Goal: Task Accomplishment & Management: Manage account settings

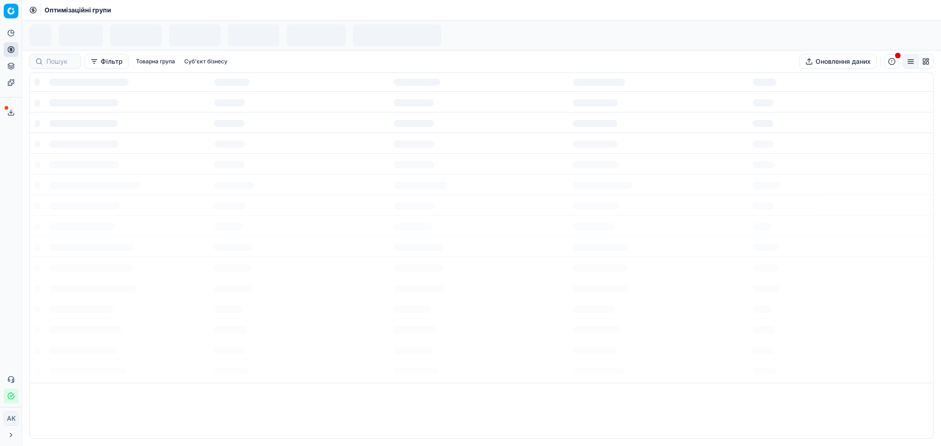
click at [8, 396] on icon "button" at bounding box center [11, 396] width 6 height 6
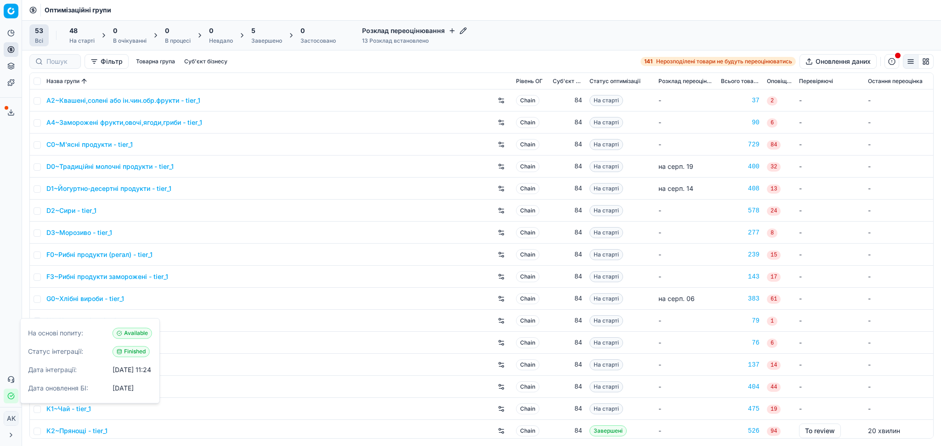
click at [281, 31] on div "5" at bounding box center [266, 30] width 31 height 9
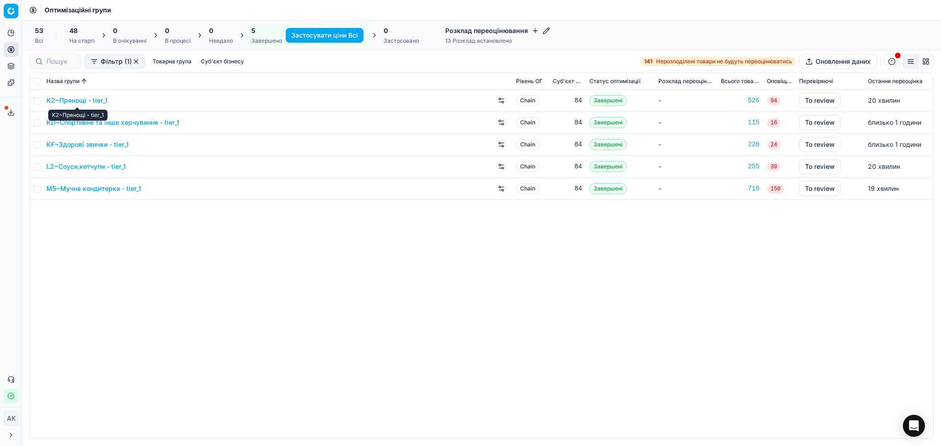
click at [89, 97] on link "K2~Прянощі - tier_1" at bounding box center [76, 100] width 61 height 9
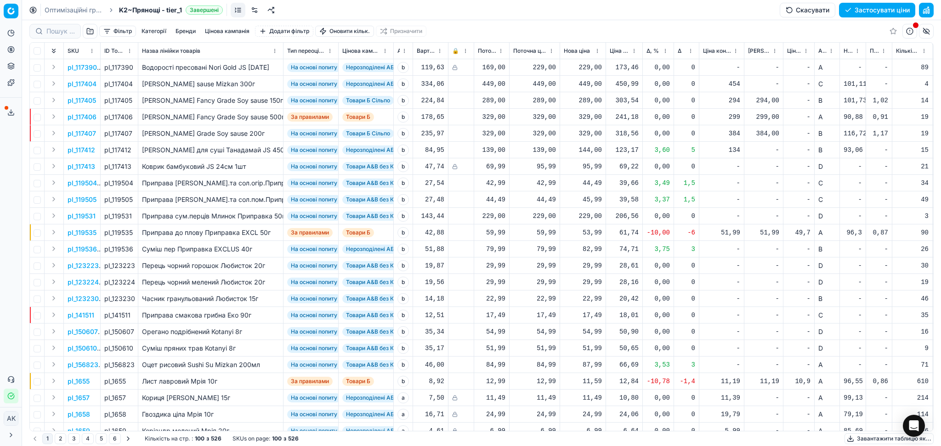
click at [235, 32] on button "Цінова кампанія" at bounding box center [227, 31] width 52 height 11
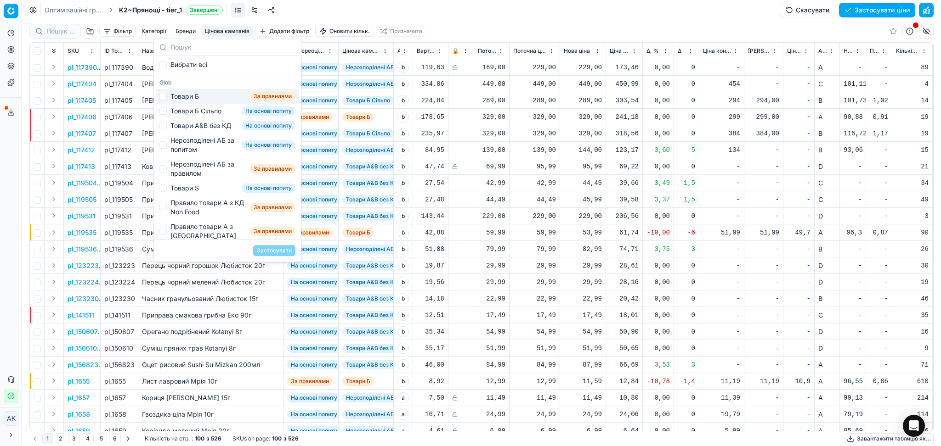
click at [183, 95] on div "Товари Б" at bounding box center [184, 96] width 28 height 9
checkbox input "true"
click at [268, 251] on button "Застосувати" at bounding box center [274, 250] width 42 height 11
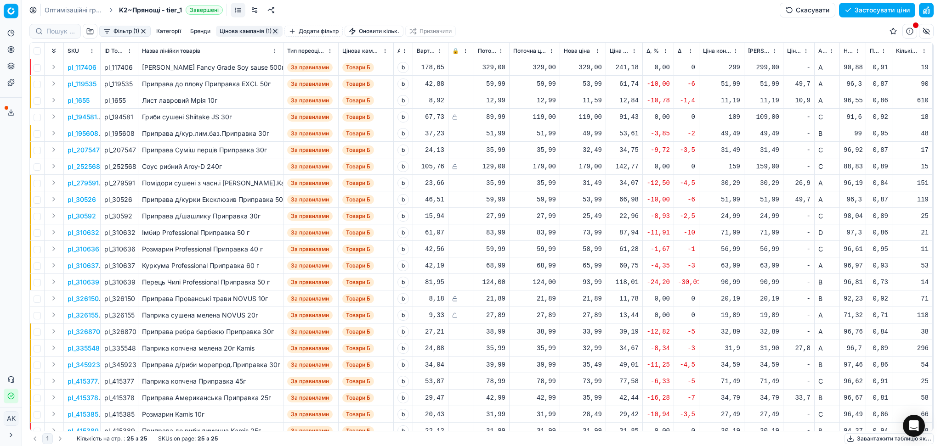
click at [652, 48] on span "Δ, %" at bounding box center [652, 50] width 12 height 7
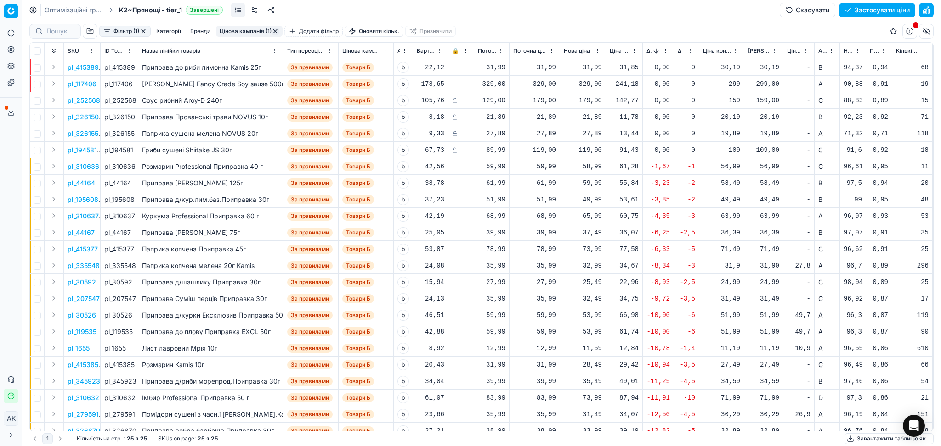
click at [276, 32] on button "button" at bounding box center [274, 31] width 7 height 7
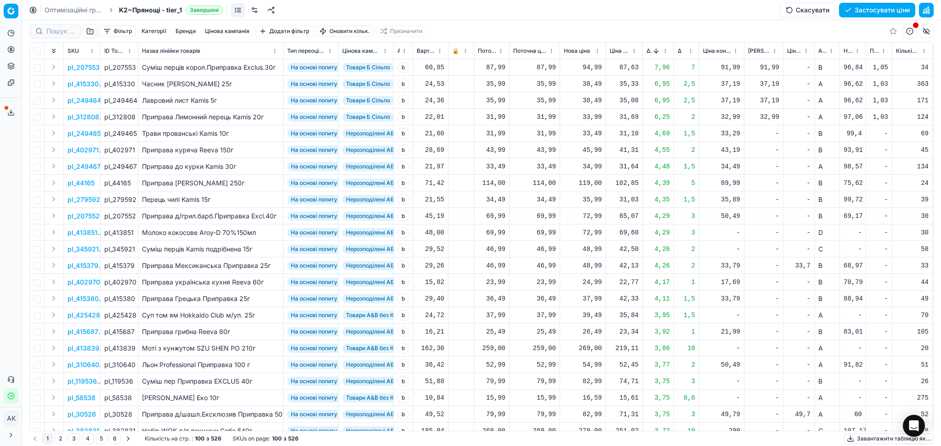
click at [239, 31] on button "Цінова кампанія" at bounding box center [227, 31] width 52 height 11
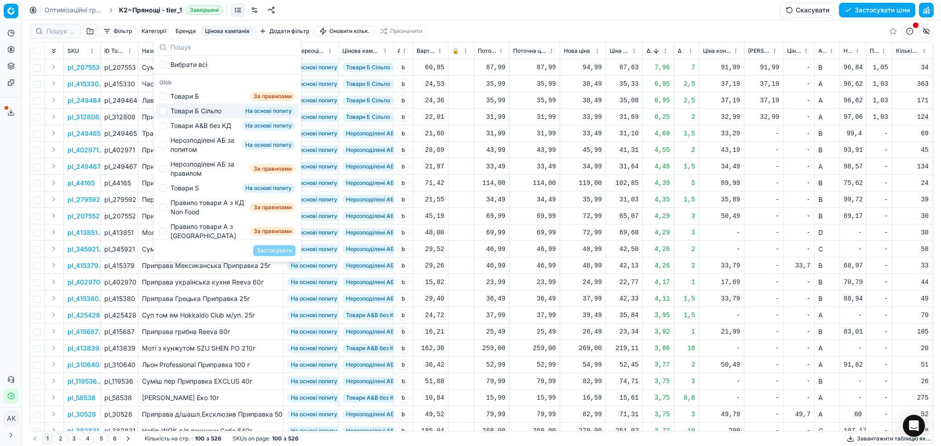
click at [206, 113] on div "Товари Б Сільпо" at bounding box center [195, 111] width 51 height 9
checkbox input "true"
click at [283, 251] on button "Застосувати" at bounding box center [274, 250] width 42 height 11
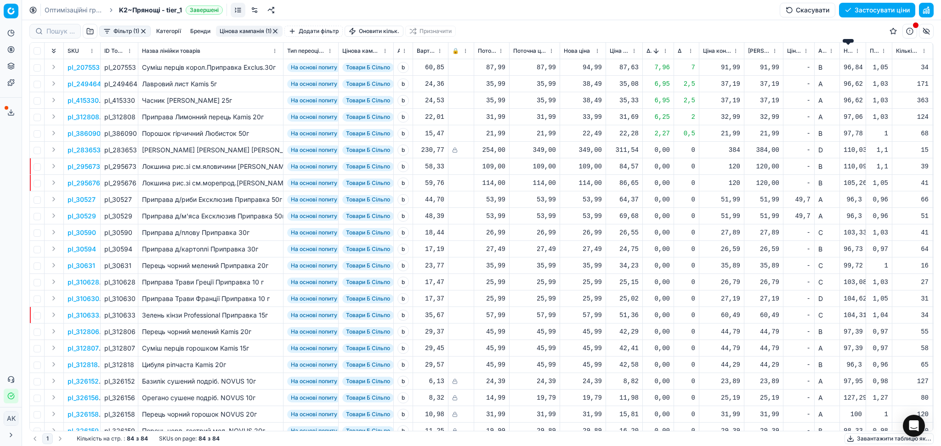
click at [845, 50] on span "Новий ціновий індекс (Сільпо)" at bounding box center [847, 50] width 9 height 7
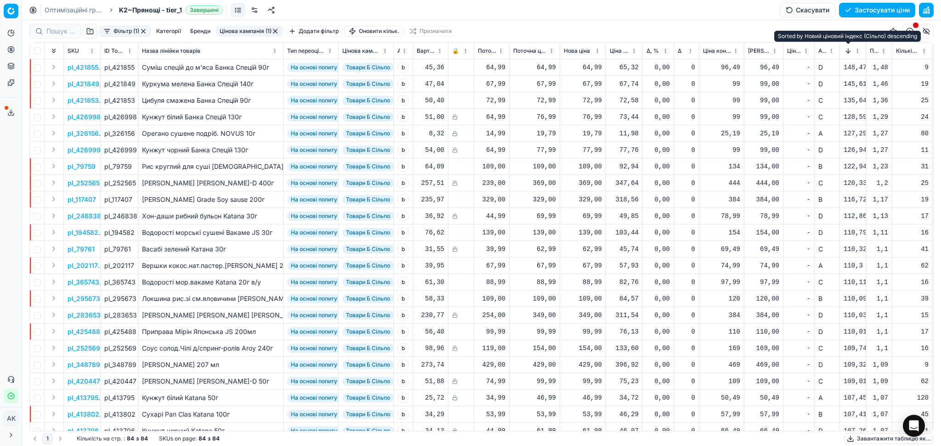
click at [845, 50] on button "Sorted by Новий ціновий індекс (Сільпо) descending" at bounding box center [847, 50] width 9 height 9
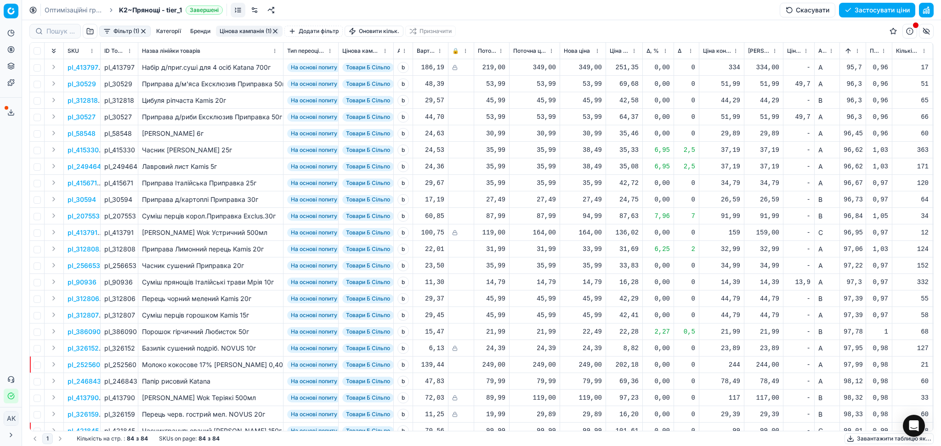
click at [274, 30] on button "button" at bounding box center [274, 31] width 7 height 7
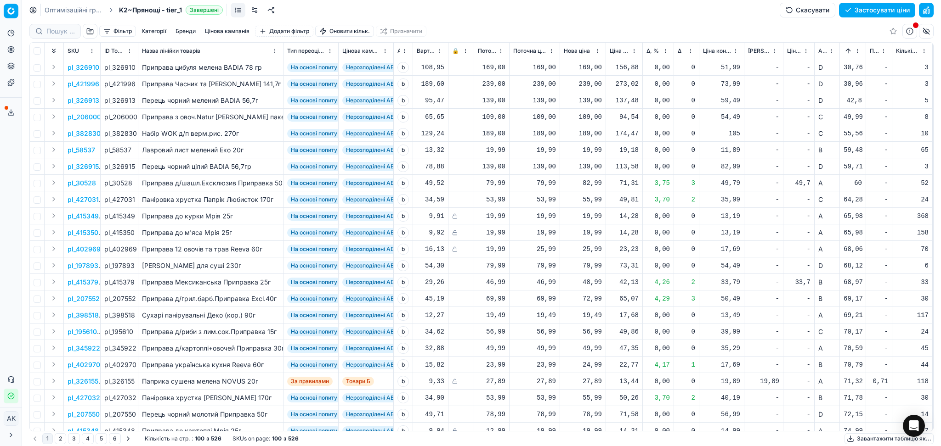
click at [229, 29] on button "Цінова кампанія" at bounding box center [227, 31] width 52 height 11
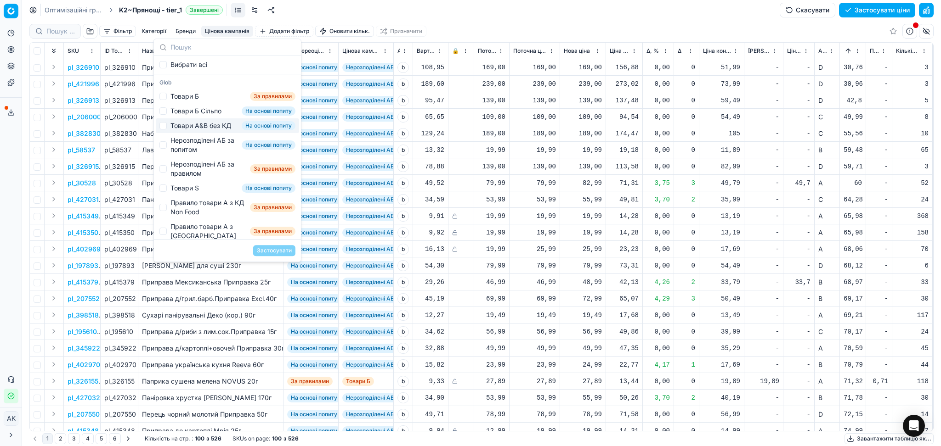
click at [215, 130] on div "Товари А&B без КД" at bounding box center [200, 125] width 61 height 9
checkbox input "true"
click at [270, 248] on button "Застосувати" at bounding box center [274, 250] width 42 height 11
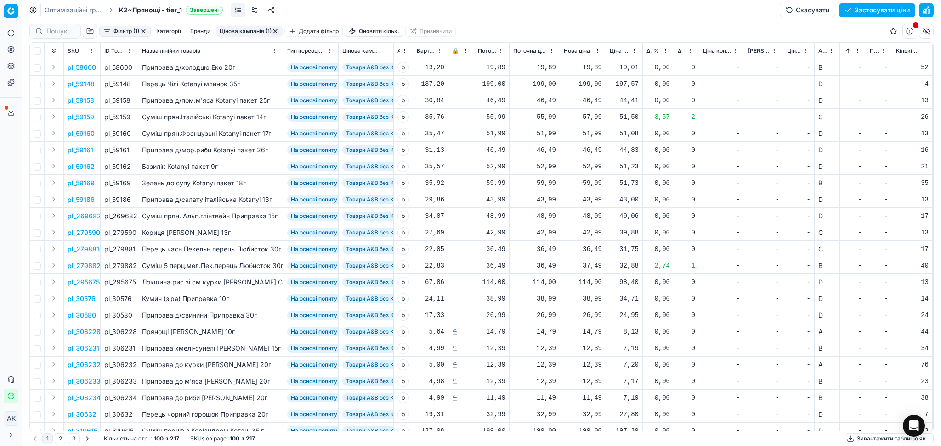
click at [651, 52] on span "Δ, %" at bounding box center [652, 50] width 12 height 7
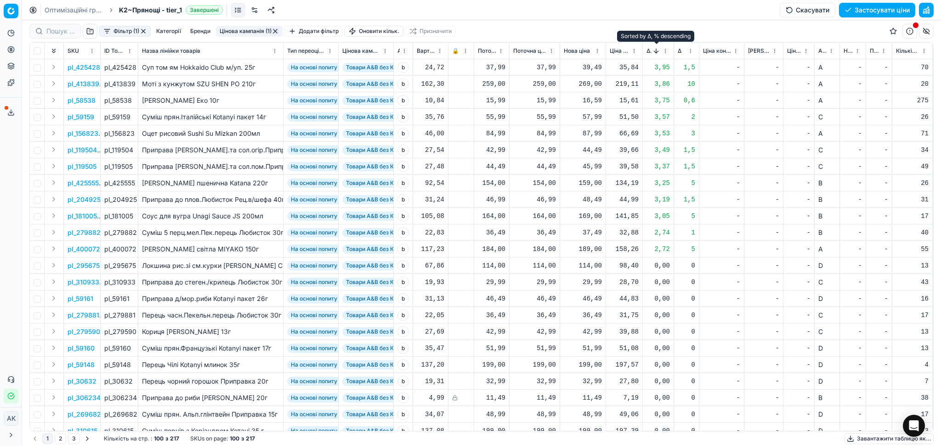
click at [651, 52] on button "Sorted by Δ, % descending" at bounding box center [655, 50] width 9 height 9
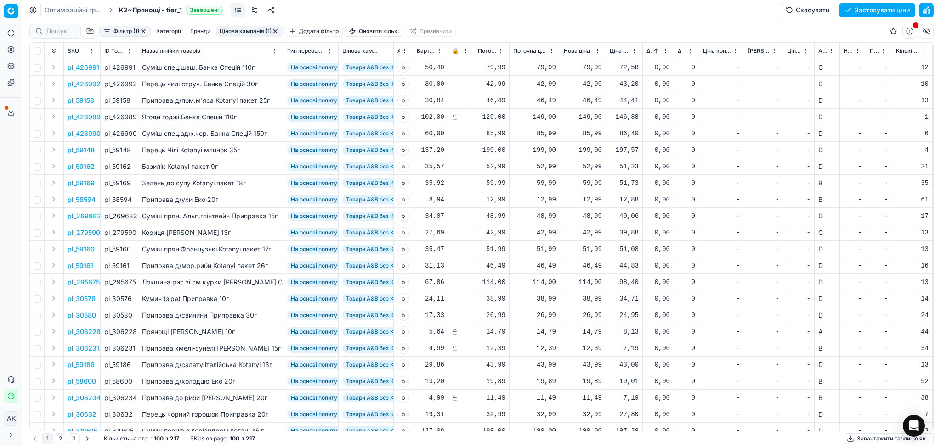
click at [277, 29] on button "button" at bounding box center [274, 31] width 7 height 7
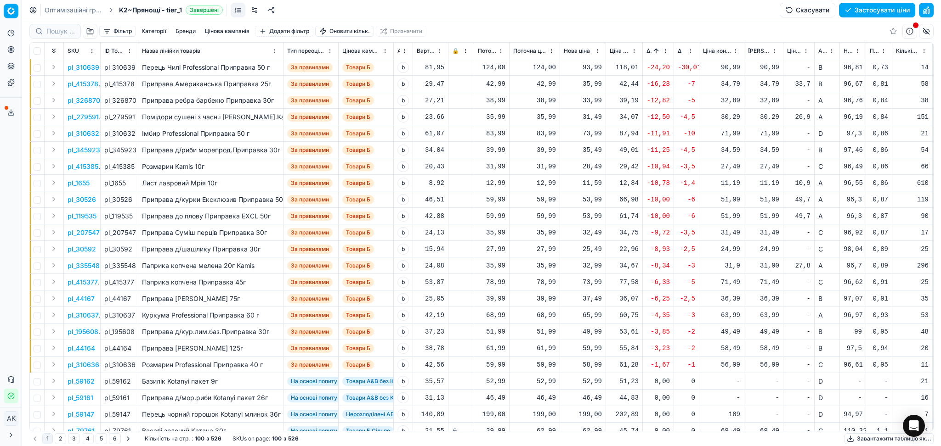
click at [228, 30] on button "Цінова кампанія" at bounding box center [227, 31] width 52 height 11
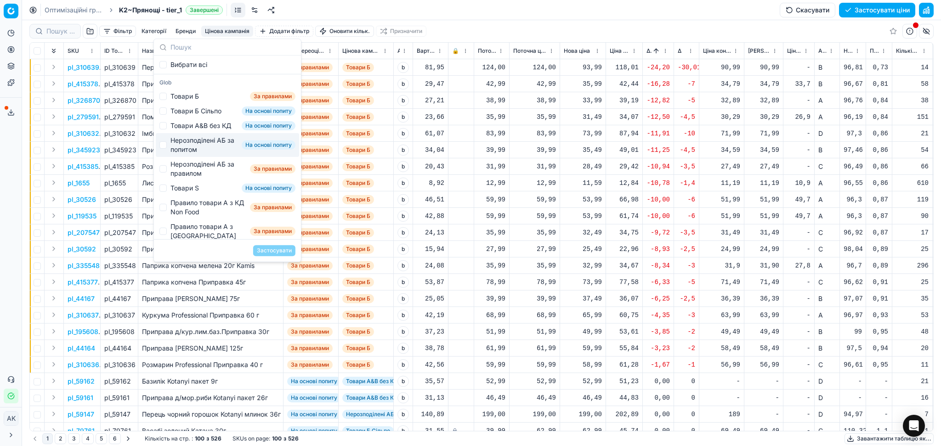
click at [208, 154] on div "Нерозподілені АБ за попитом" at bounding box center [204, 145] width 68 height 18
checkbox input "true"
click at [278, 249] on button "Застосувати" at bounding box center [274, 250] width 42 height 11
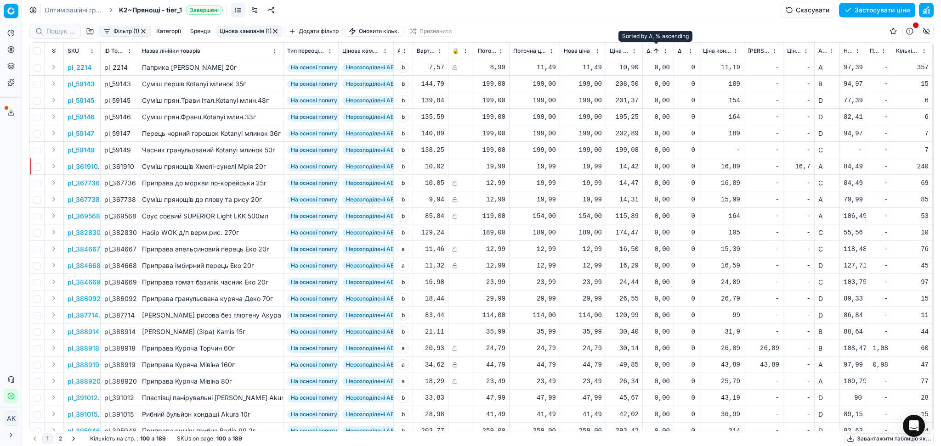
click at [655, 51] on button "Sorted by Δ, % ascending" at bounding box center [655, 50] width 9 height 9
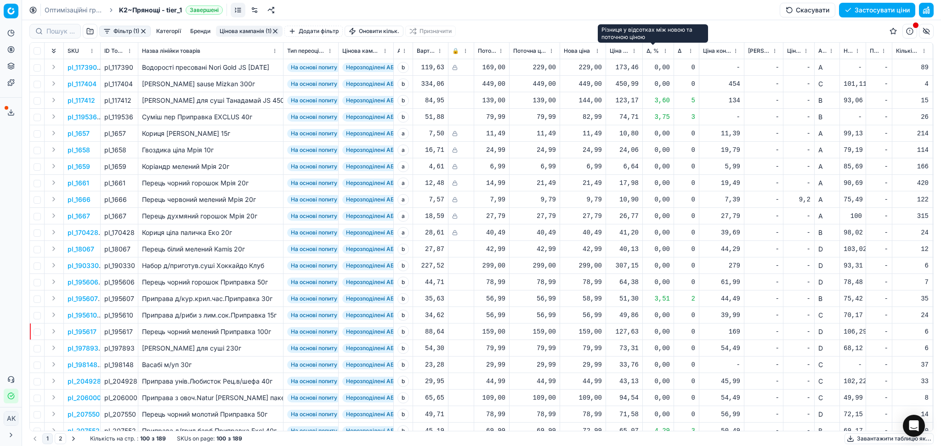
click at [650, 50] on span "Δ, %" at bounding box center [652, 50] width 12 height 7
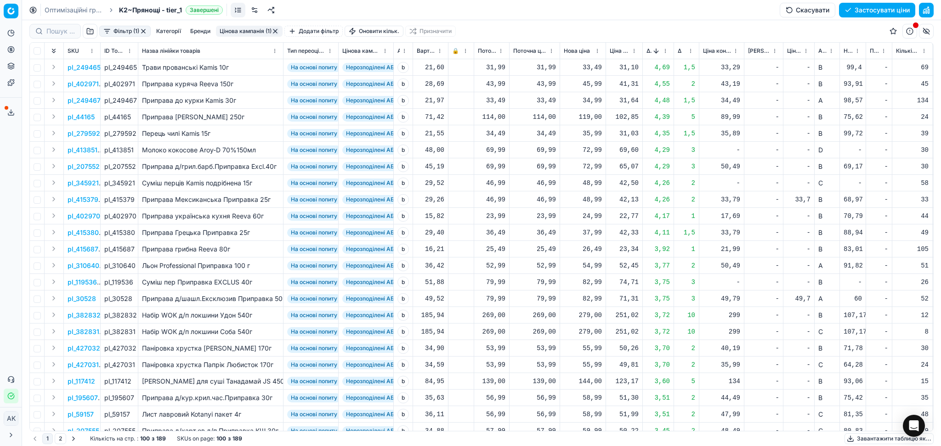
click at [276, 29] on button "button" at bounding box center [274, 31] width 7 height 7
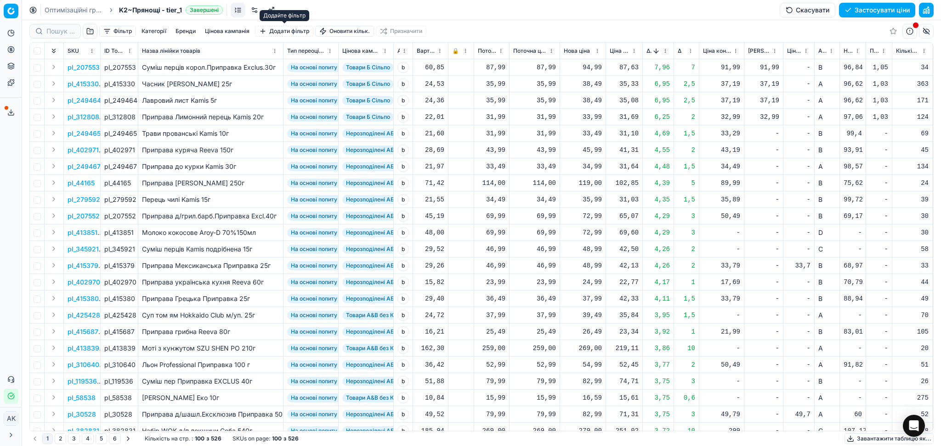
click at [244, 32] on button "Цінова кампанія" at bounding box center [227, 31] width 52 height 11
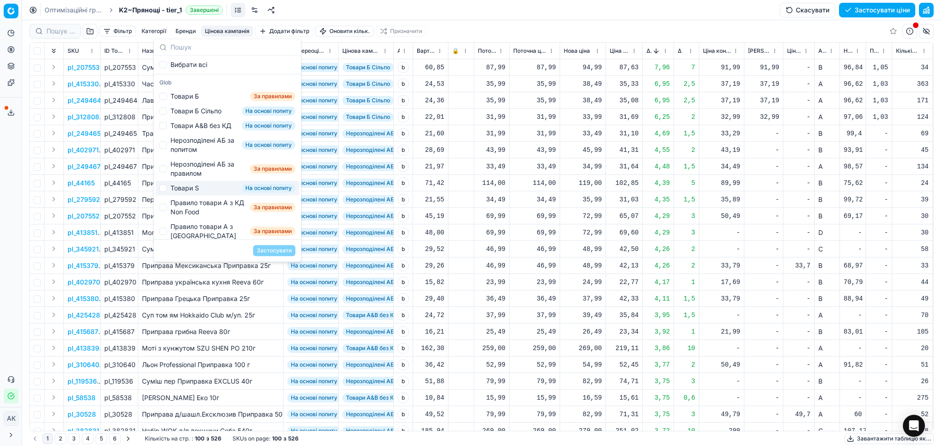
click at [199, 196] on div "Товари S На основі попиту" at bounding box center [227, 188] width 143 height 15
checkbox input "true"
click at [274, 245] on button "Застосувати" at bounding box center [274, 250] width 42 height 11
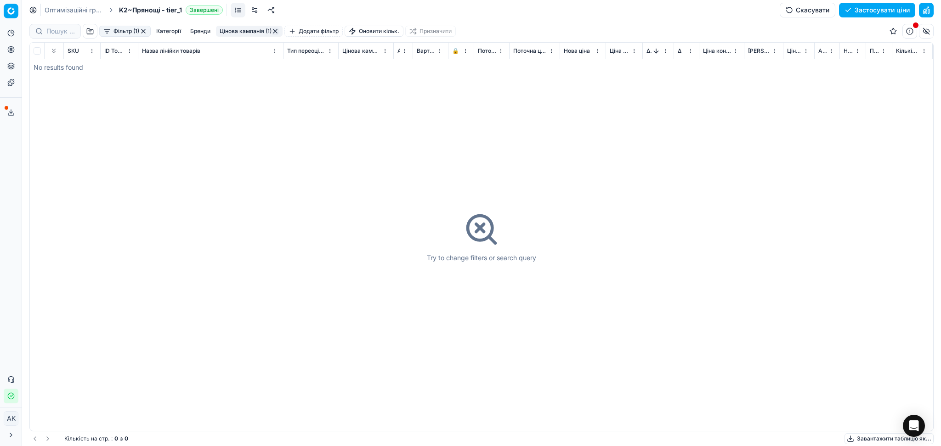
click at [243, 28] on button "Цінова кампанія (1)" at bounding box center [249, 31] width 67 height 11
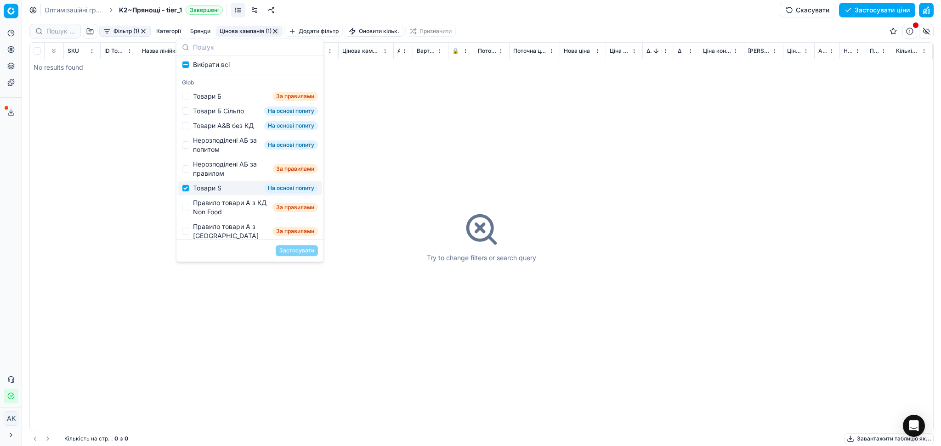
click at [206, 193] on div "Товари S" at bounding box center [207, 188] width 28 height 9
checkbox input "false"
click at [206, 208] on div "Правило товари А з КД Non Food" at bounding box center [231, 207] width 76 height 18
checkbox input "true"
click at [292, 251] on button "Застосувати" at bounding box center [297, 250] width 42 height 11
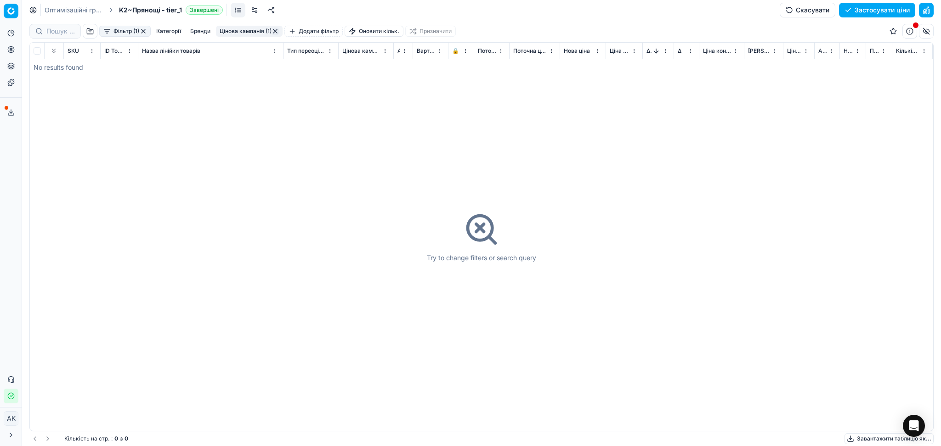
click at [276, 33] on button "button" at bounding box center [274, 31] width 7 height 7
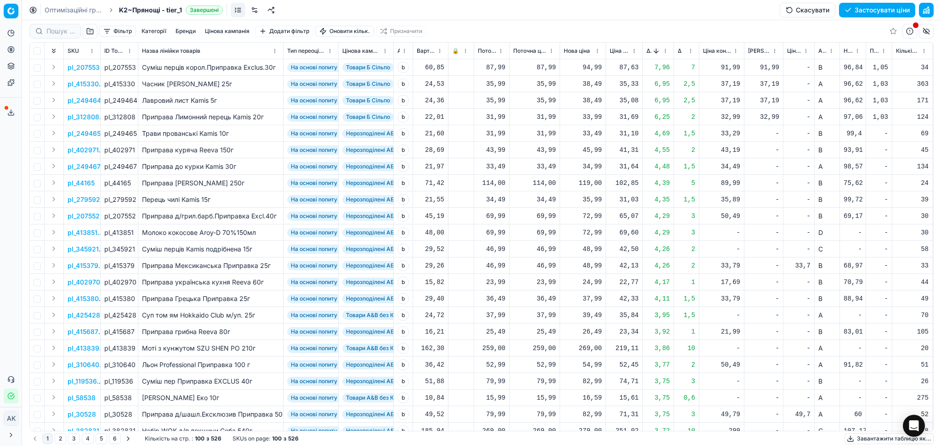
click at [888, 440] on button "Завантажити таблицю як..." at bounding box center [888, 439] width 89 height 11
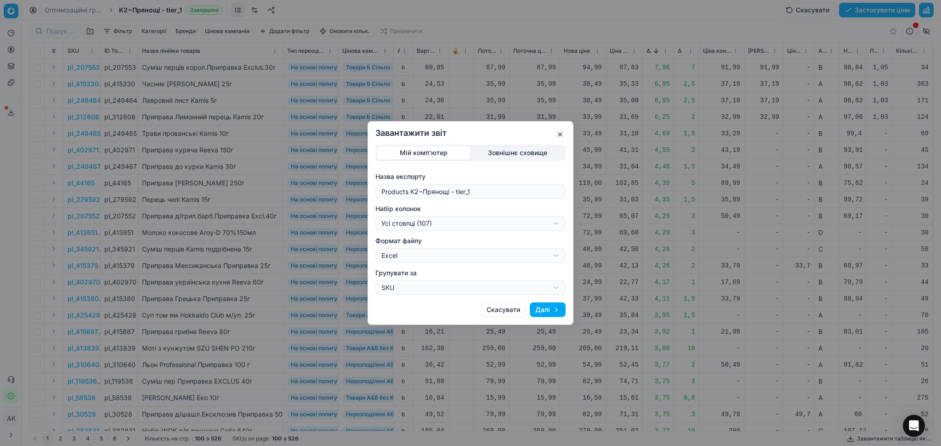
click at [445, 223] on div "Завантажити звіт Мій комп'ютер Зовнішнє сховище Назва експорту Products K2~Прян…" at bounding box center [470, 223] width 941 height 446
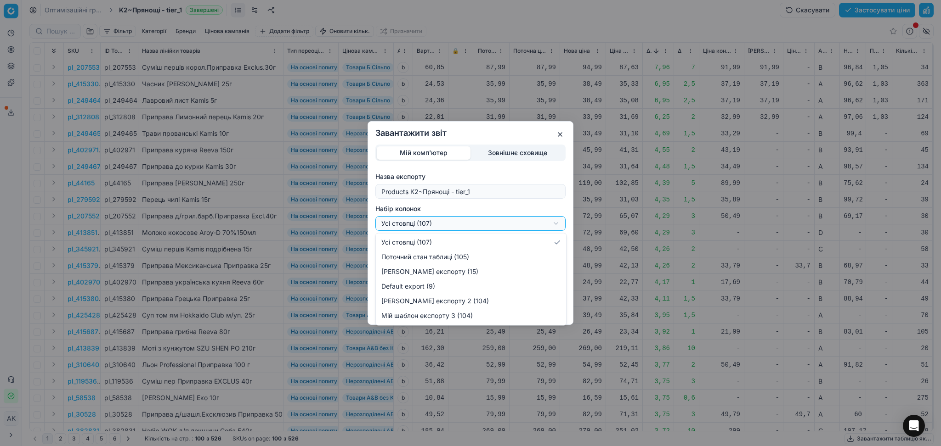
select select "custom"
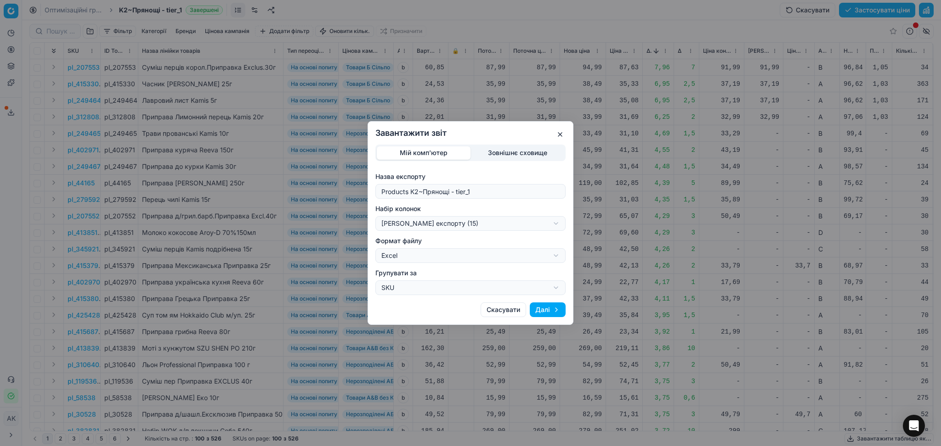
click at [552, 311] on button "Далі" at bounding box center [548, 310] width 36 height 15
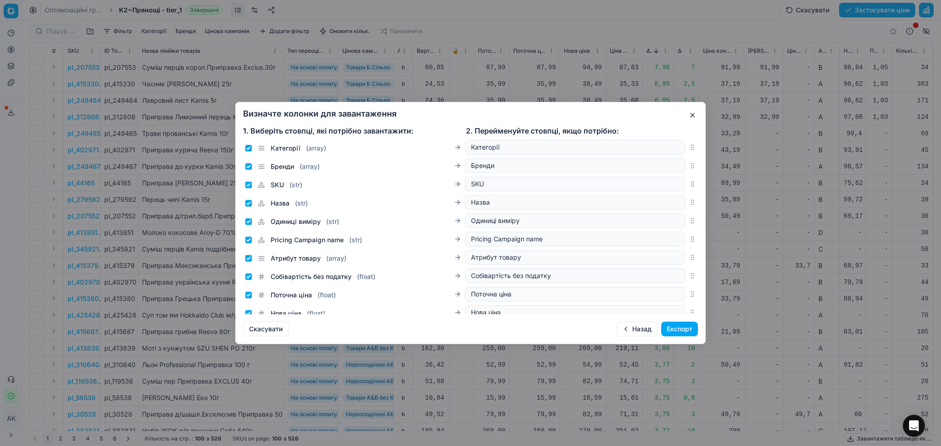
click at [679, 328] on button "Експорт" at bounding box center [679, 329] width 37 height 15
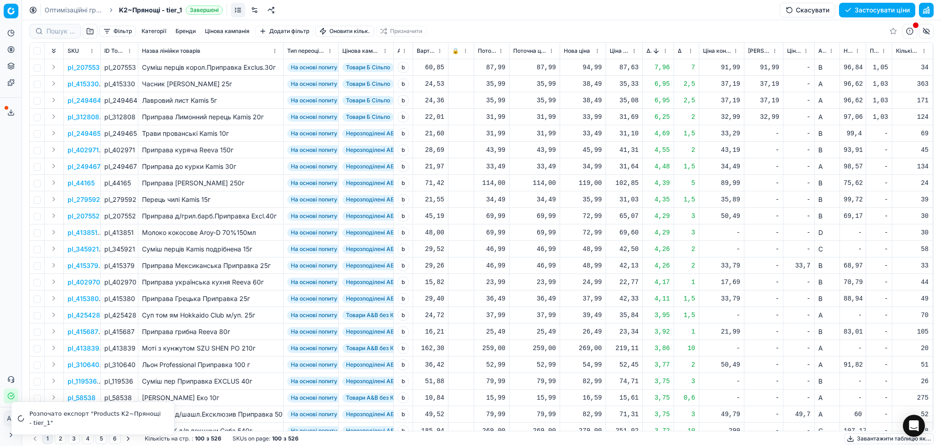
click at [925, 10] on button "button" at bounding box center [926, 10] width 15 height 15
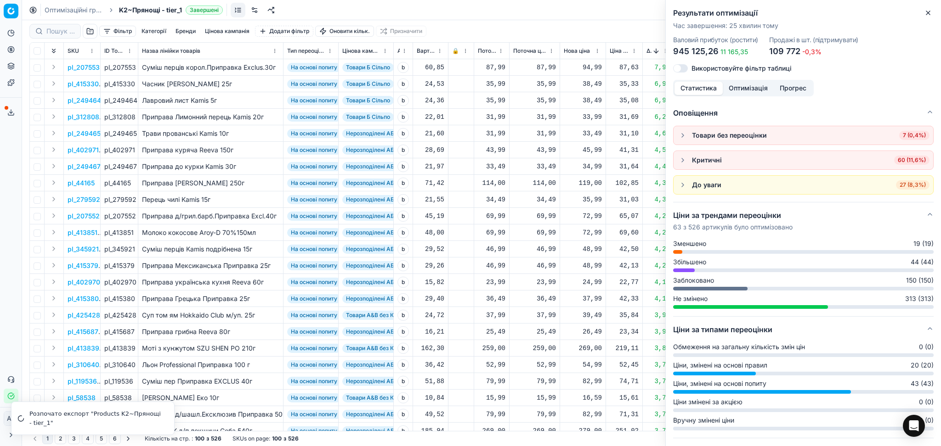
click at [899, 157] on span "60 (11,6%)" at bounding box center [911, 160] width 35 height 9
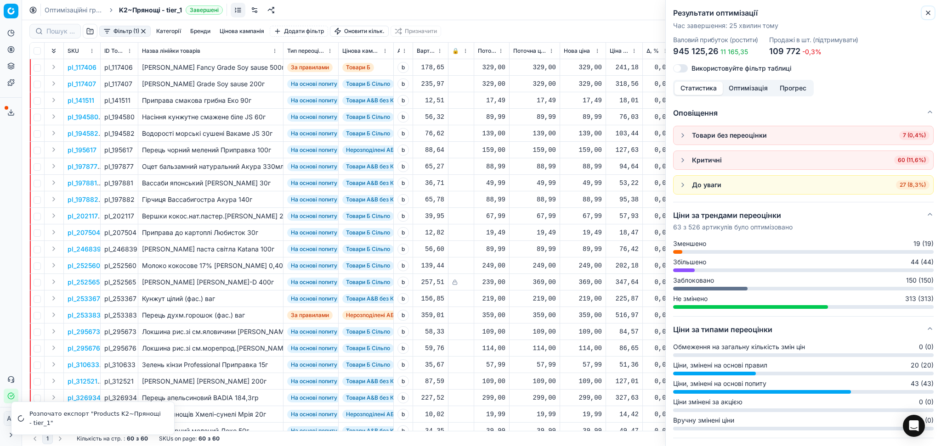
click at [929, 14] on icon "button" at bounding box center [928, 13] width 4 height 4
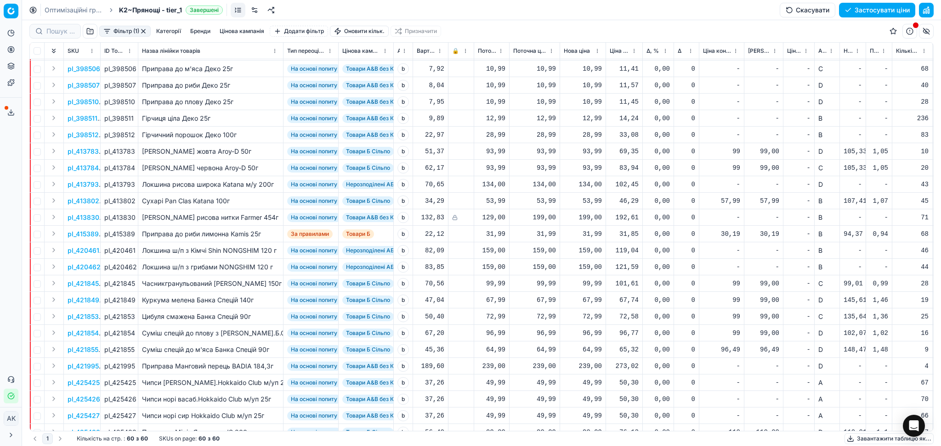
scroll to position [384, 0]
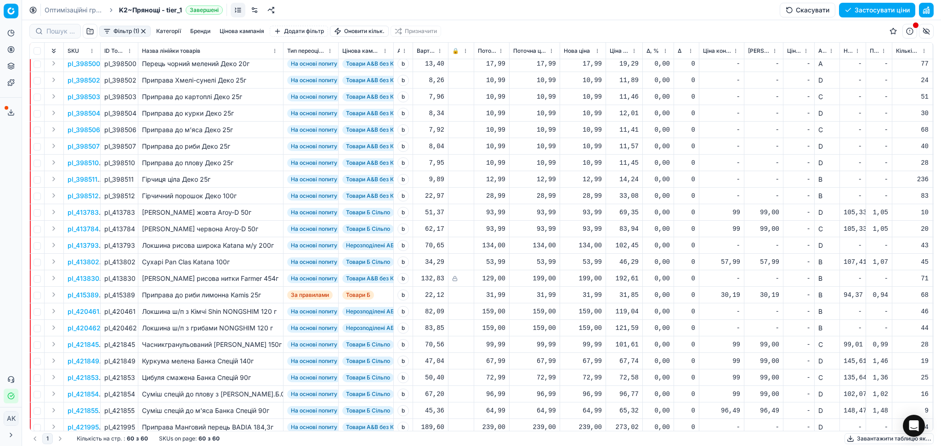
click at [592, 294] on div "31,99" at bounding box center [583, 295] width 38 height 9
click at [593, 374] on input "31.99" at bounding box center [615, 375] width 66 height 15
type input "30.99"
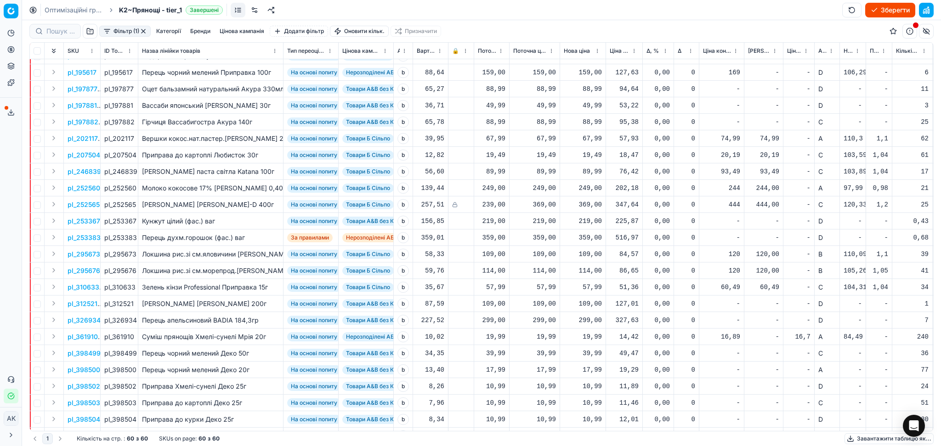
scroll to position [0, 0]
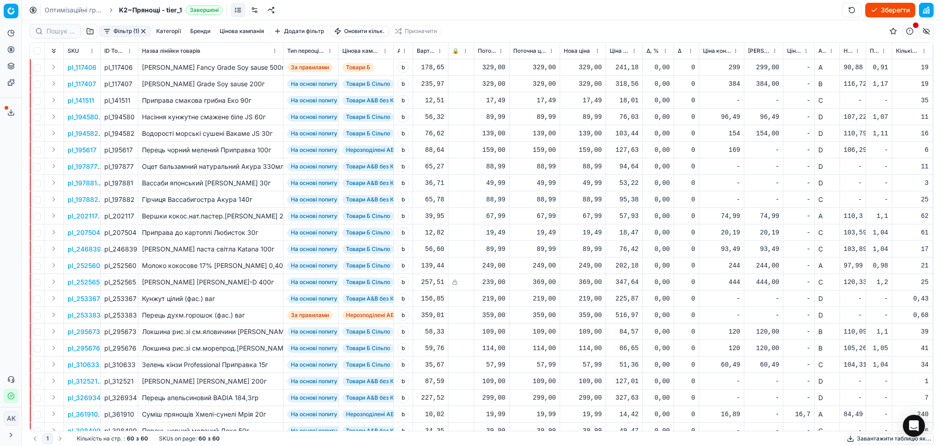
click at [72, 68] on p "pl_117406" at bounding box center [82, 67] width 29 height 9
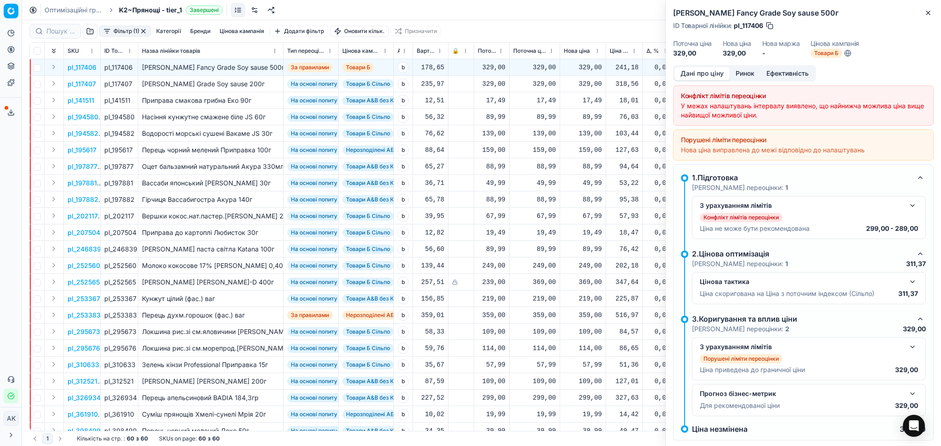
click at [752, 72] on button "Ринок" at bounding box center [744, 73] width 31 height 13
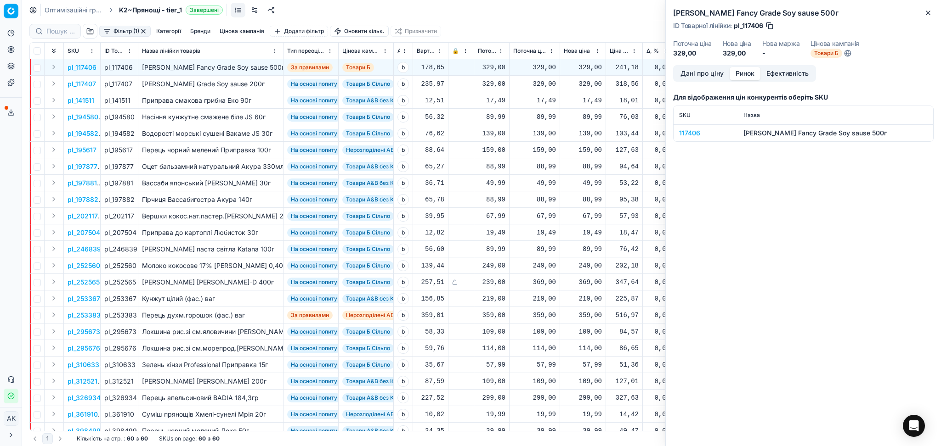
click at [688, 131] on div "117406" at bounding box center [705, 133] width 53 height 9
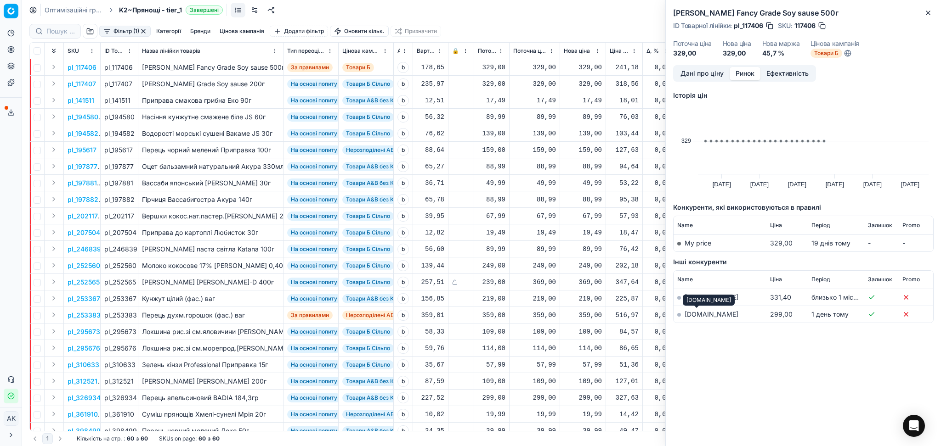
click at [696, 314] on link "silpo.ua" at bounding box center [711, 314] width 54 height 8
click at [930, 10] on icon "button" at bounding box center [927, 12] width 7 height 7
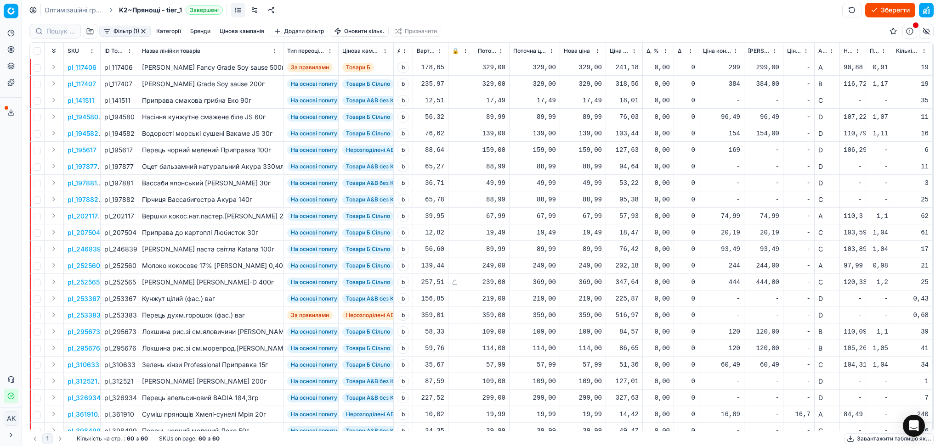
click at [575, 68] on div "329,00" at bounding box center [583, 67] width 38 height 9
drag, startPoint x: 611, startPoint y: 148, endPoint x: 503, endPoint y: 161, distance: 109.2
click at [548, 157] on dl "Поточна: 329,00 Оптимум: 329,00 Вручну: 329.00" at bounding box center [582, 130] width 132 height 60
type input "309.00"
click at [8, 107] on span at bounding box center [7, 108] width 4 height 4
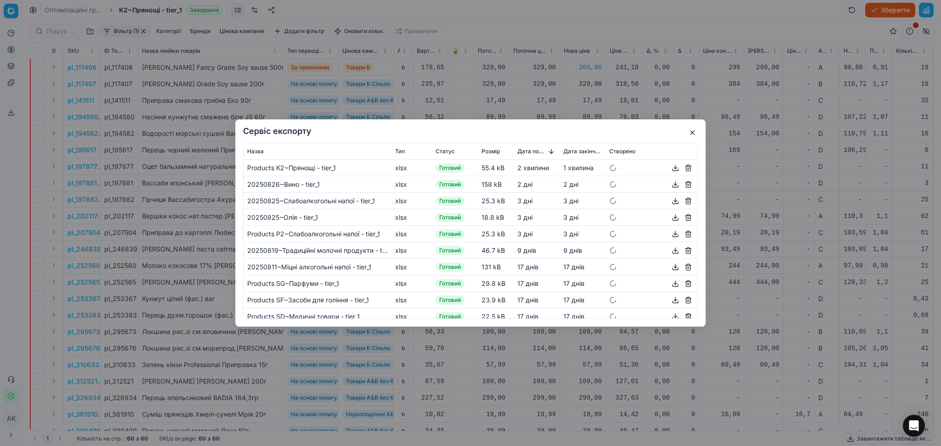
click at [670, 168] on button "button" at bounding box center [675, 168] width 11 height 11
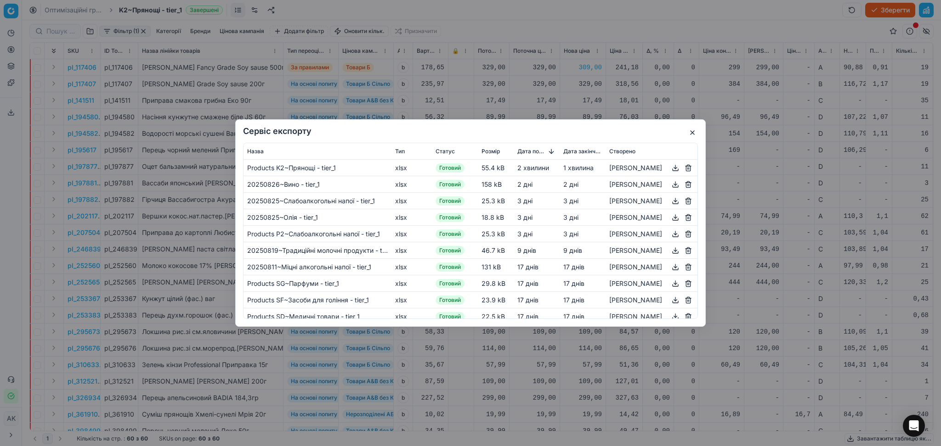
click at [693, 128] on button "button" at bounding box center [692, 132] width 11 height 11
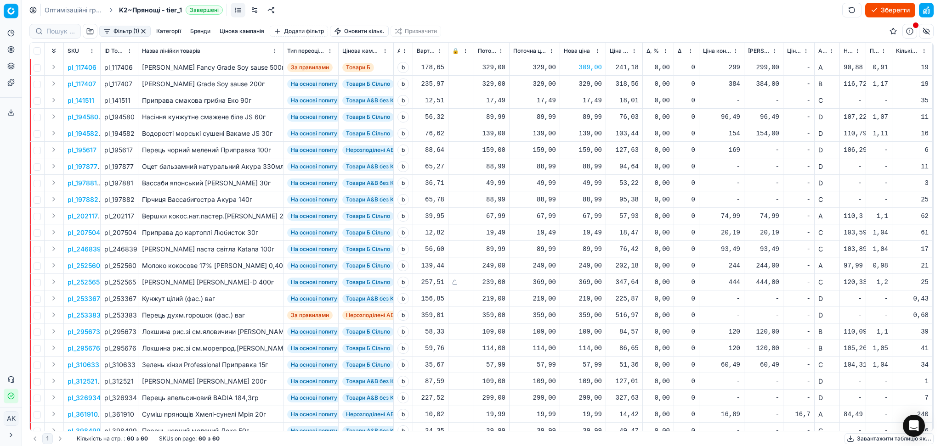
click at [144, 27] on button "Фільтр (1)" at bounding box center [124, 31] width 51 height 11
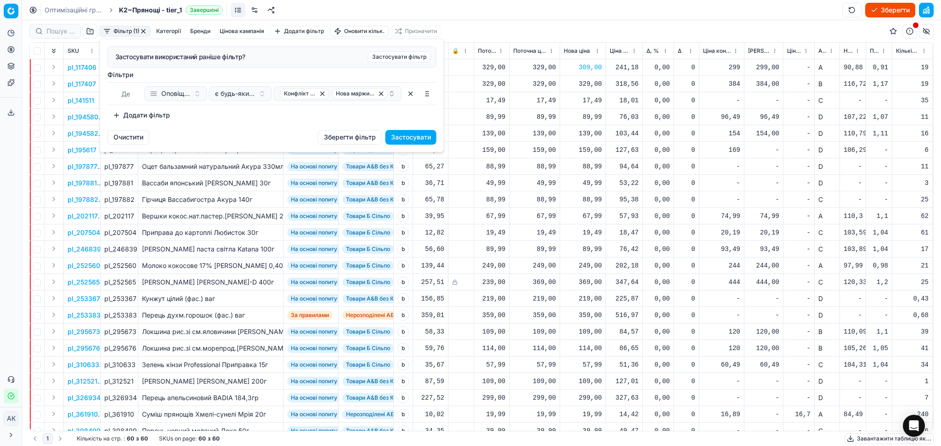
click at [553, 122] on html "Pricing platform Аналітика Цінова оптимізація Асортимент продукції Шаблони Серв…" at bounding box center [470, 223] width 941 height 446
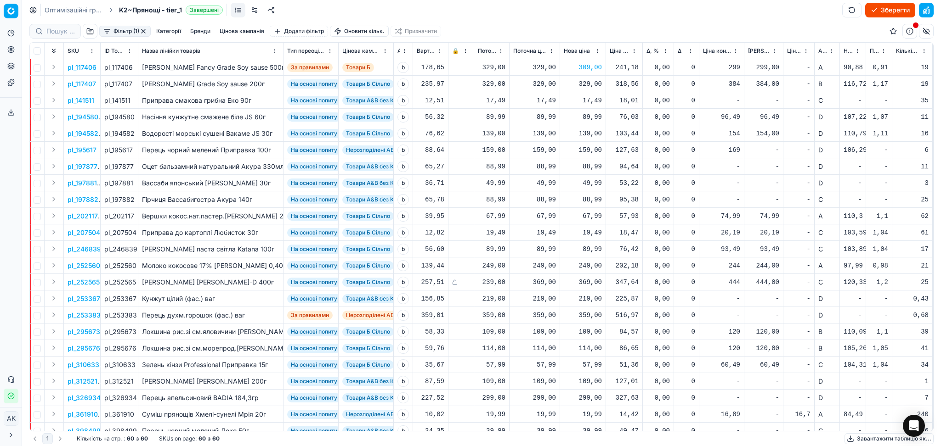
click at [142, 31] on button "button" at bounding box center [143, 31] width 7 height 7
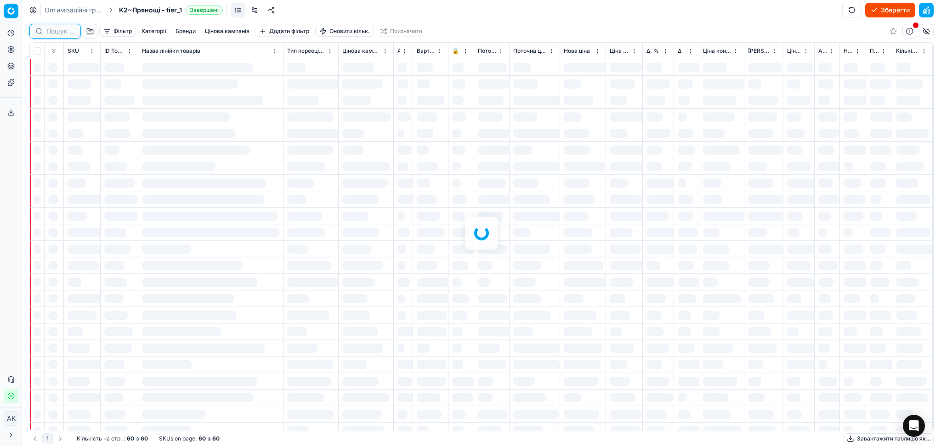
click at [52, 32] on input at bounding box center [60, 31] width 28 height 9
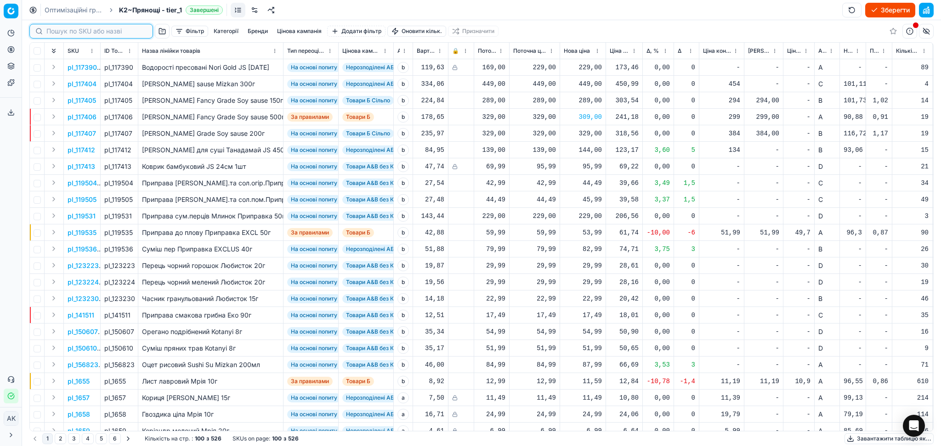
paste input "253349"
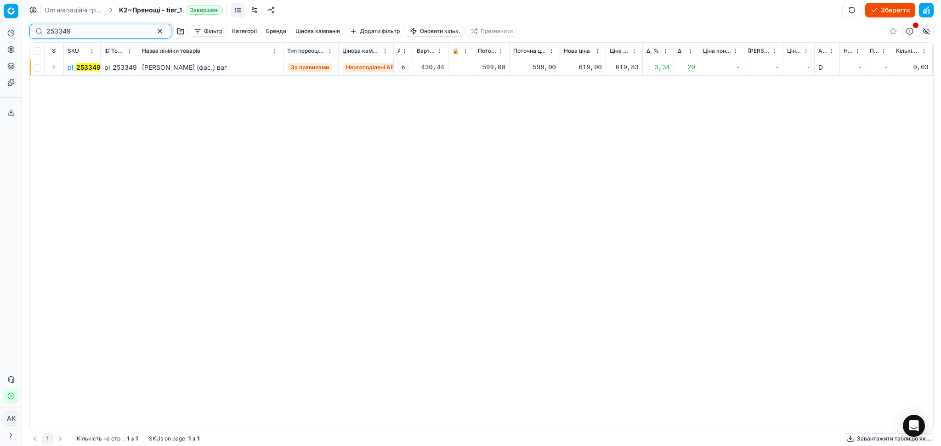
type input "253349"
click at [585, 63] on div "619,00" at bounding box center [583, 67] width 38 height 9
drag, startPoint x: 619, startPoint y: 143, endPoint x: 528, endPoint y: 164, distance: 92.8
click at [528, 164] on div "Встановити нову ціну Поточна: 599,00 Оптимум: 619,00 Вручну: 619.00" at bounding box center [582, 123] width 148 height 90
type input "599.00"
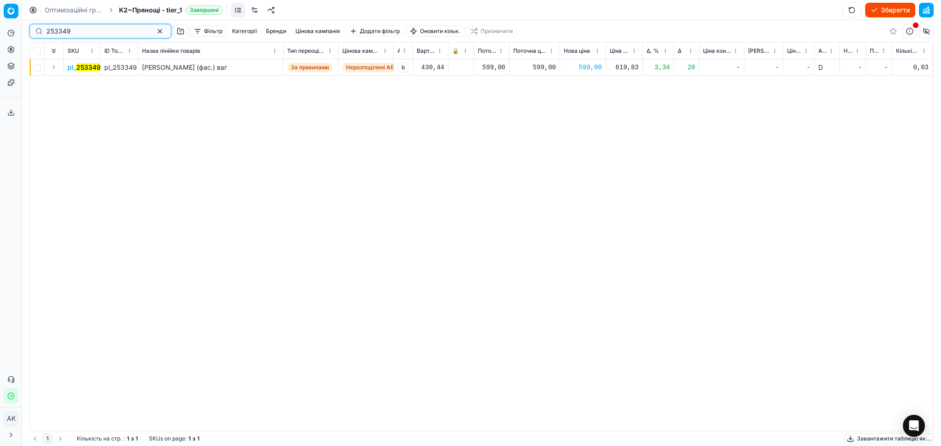
drag, startPoint x: 72, startPoint y: 32, endPoint x: 6, endPoint y: 32, distance: 66.1
click at [0, 33] on div "Pricing platform Аналітика Цінова оптимізація Асортимент продукції Шаблони Серв…" at bounding box center [470, 223] width 941 height 446
paste input "400072"
type input "400072"
click at [576, 67] on div "189,00" at bounding box center [583, 67] width 38 height 9
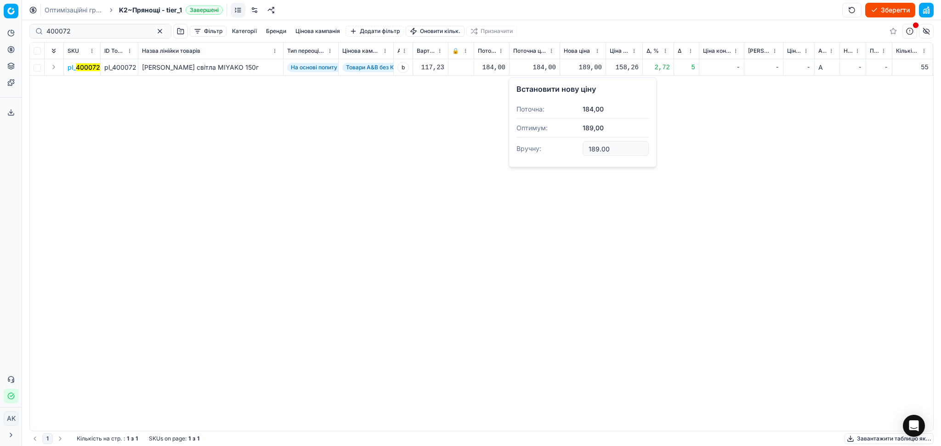
drag, startPoint x: 615, startPoint y: 148, endPoint x: 516, endPoint y: 151, distance: 98.8
click at [527, 152] on dl "Поточна: 184,00 Оптимум: 189,00 Вручну: 189.00" at bounding box center [582, 130] width 132 height 60
type input "184.00"
drag, startPoint x: 88, startPoint y: 30, endPoint x: 8, endPoint y: 39, distance: 80.4
click at [0, 41] on div "Pricing platform Аналітика Цінова оптимізація Асортимент продукції Шаблони Серв…" at bounding box center [470, 223] width 941 height 446
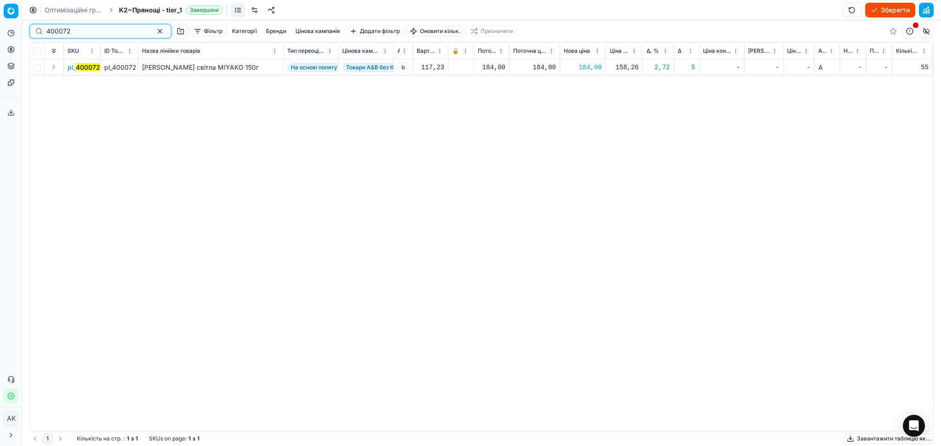
paste input "13839"
type input "413839"
click at [586, 66] on div "269,00" at bounding box center [583, 67] width 38 height 9
click at [544, 151] on dl "Поточна: 259,00 Оптимум: 269,00 Вручну: 269.00" at bounding box center [582, 130] width 132 height 60
type input "259.00"
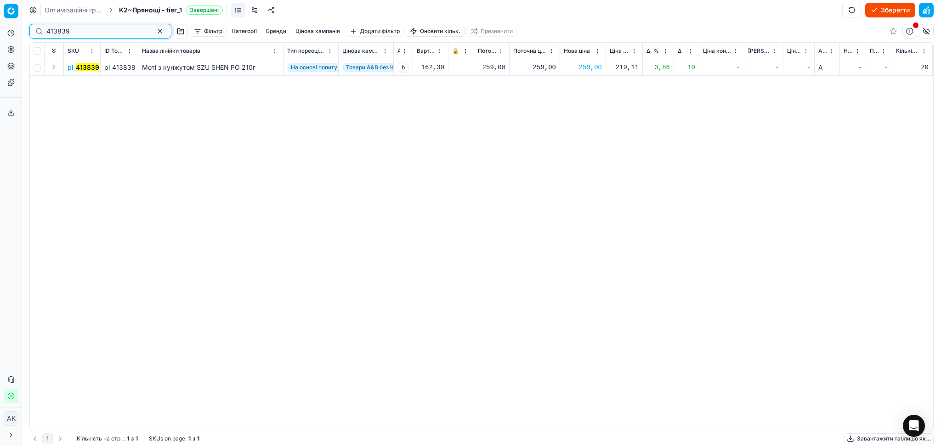
drag, startPoint x: 71, startPoint y: 30, endPoint x: 18, endPoint y: 30, distance: 53.3
click at [19, 30] on div "Pricing platform Аналітика Цінова оптимізація Асортимент продукції Шаблони Серв…" at bounding box center [470, 223] width 941 height 446
paste input "02970"
type input "402970"
click at [591, 67] on div "24,99" at bounding box center [583, 67] width 38 height 9
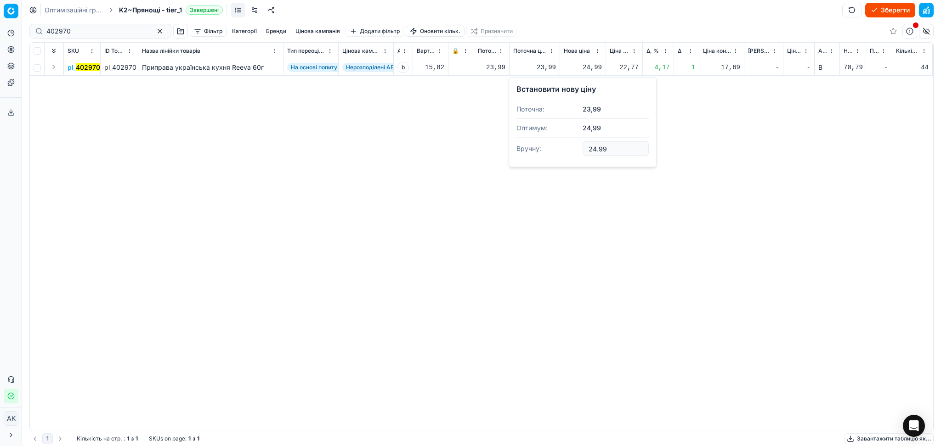
drag, startPoint x: 611, startPoint y: 150, endPoint x: 535, endPoint y: 154, distance: 75.9
click at [567, 152] on dl "Поточна: 23,99 Оптимум: 24,99 Вручну: 24.99" at bounding box center [582, 130] width 132 height 60
type input "23.99"
click at [154, 30] on button "button" at bounding box center [159, 31] width 11 height 11
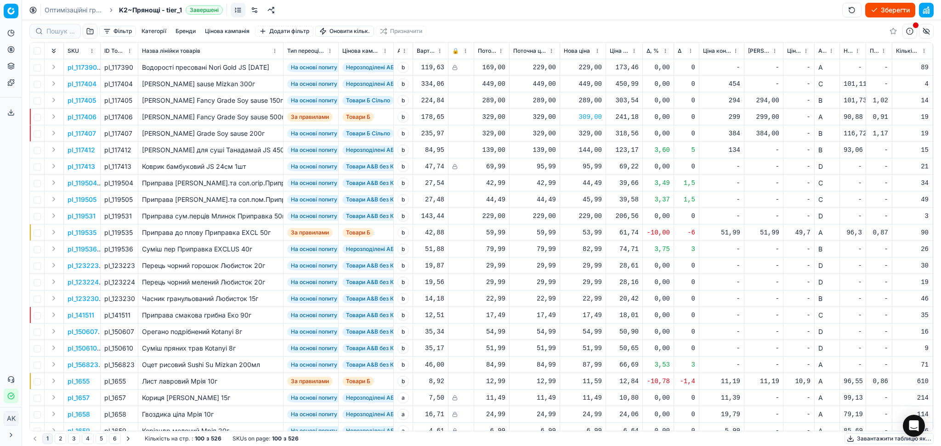
click at [923, 11] on button "button" at bounding box center [926, 10] width 15 height 15
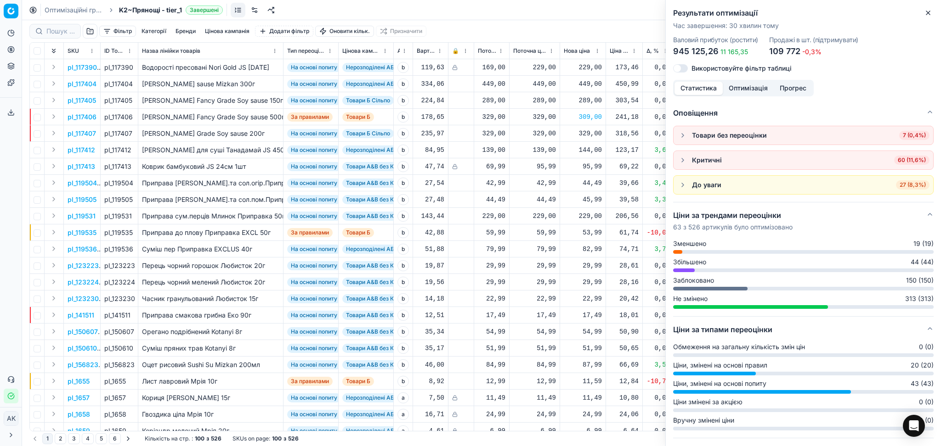
click at [899, 183] on span "27 (8,3%)" at bounding box center [913, 184] width 34 height 9
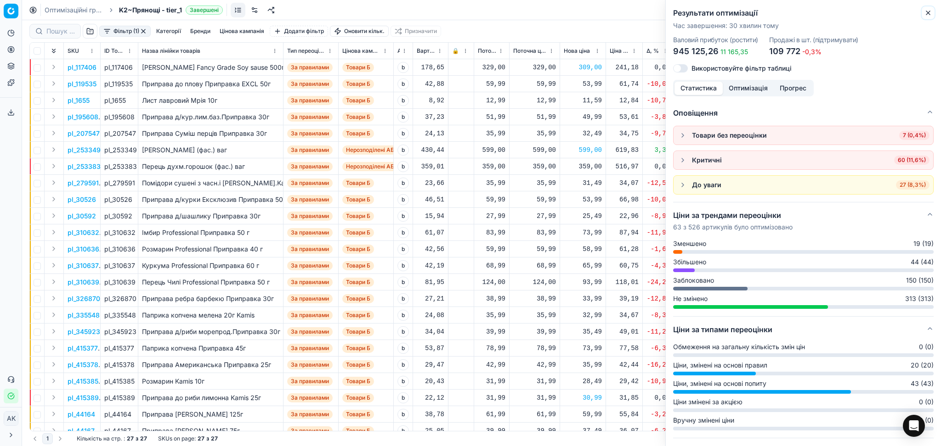
click at [926, 12] on icon "button" at bounding box center [927, 12] width 7 height 7
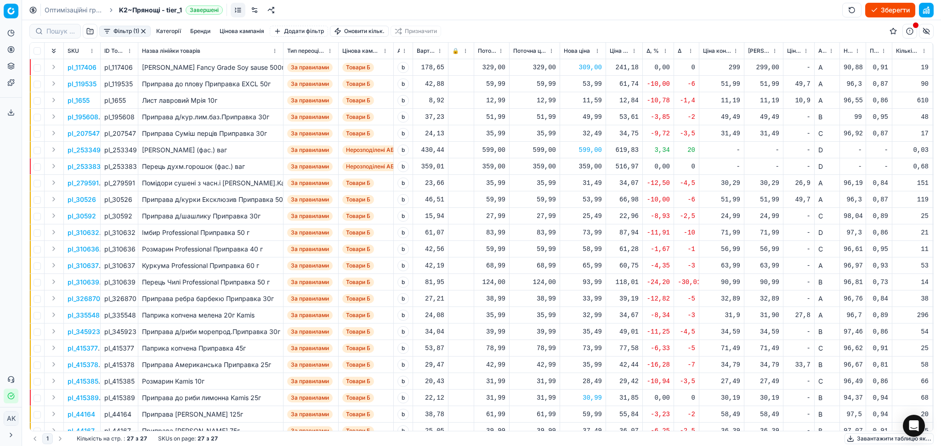
click at [145, 29] on button "button" at bounding box center [143, 31] width 7 height 7
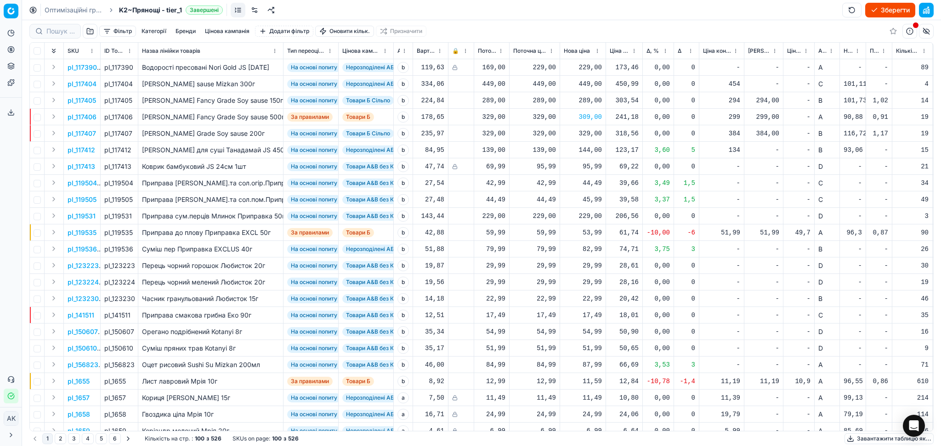
click at [90, 30] on button "button" at bounding box center [90, 31] width 15 height 15
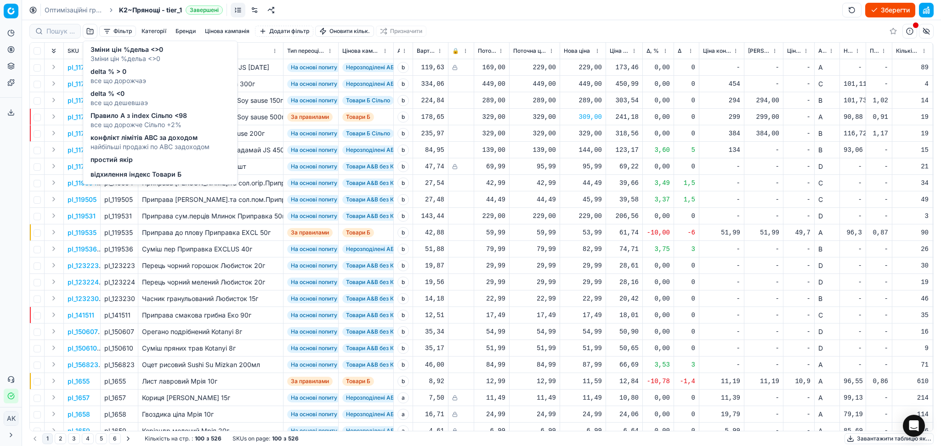
click at [131, 176] on span "відхилення індекс Товари Б" at bounding box center [135, 174] width 91 height 9
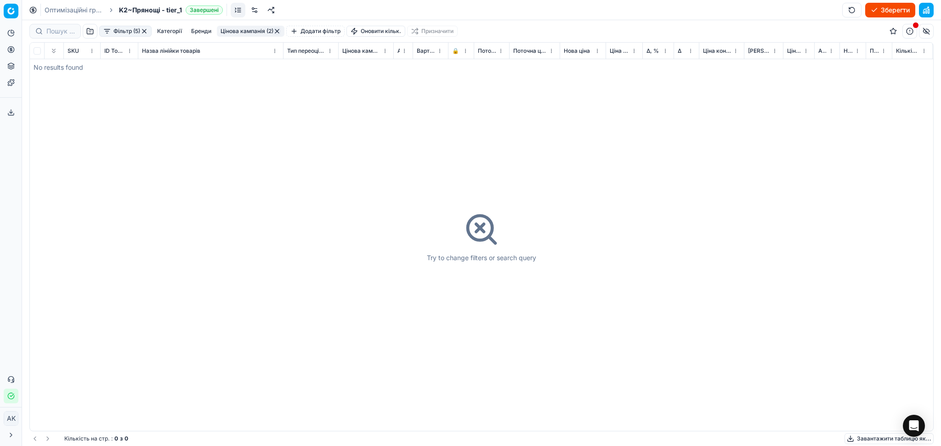
click at [85, 29] on button "button" at bounding box center [90, 31] width 15 height 15
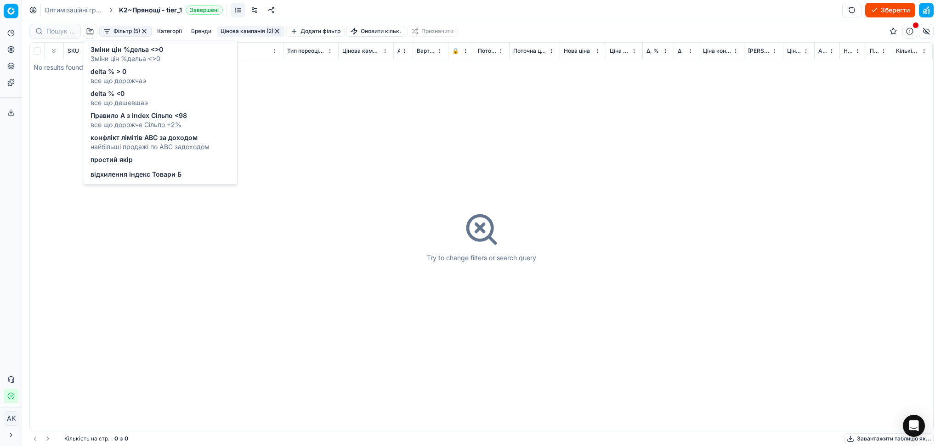
click at [119, 123] on span "все що дорожче Сільпо +2%" at bounding box center [138, 124] width 96 height 9
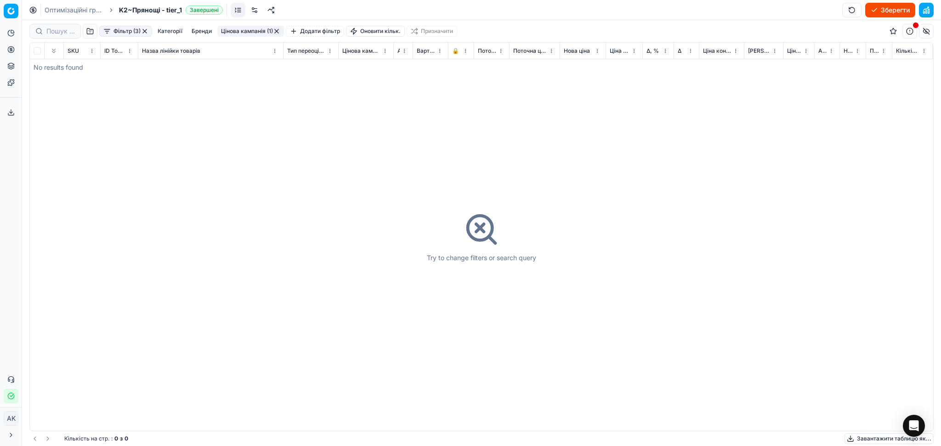
click at [91, 29] on button "button" at bounding box center [90, 31] width 15 height 15
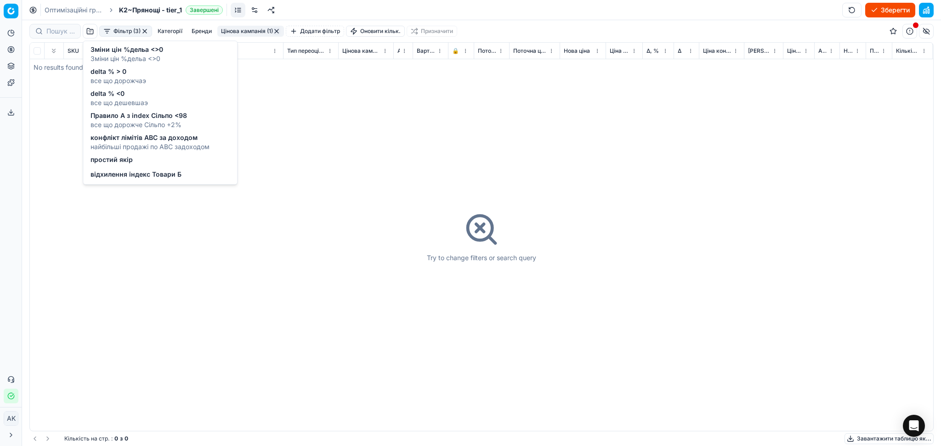
click at [116, 142] on span "найбільші продажі по АВС задоходом" at bounding box center [149, 146] width 119 height 9
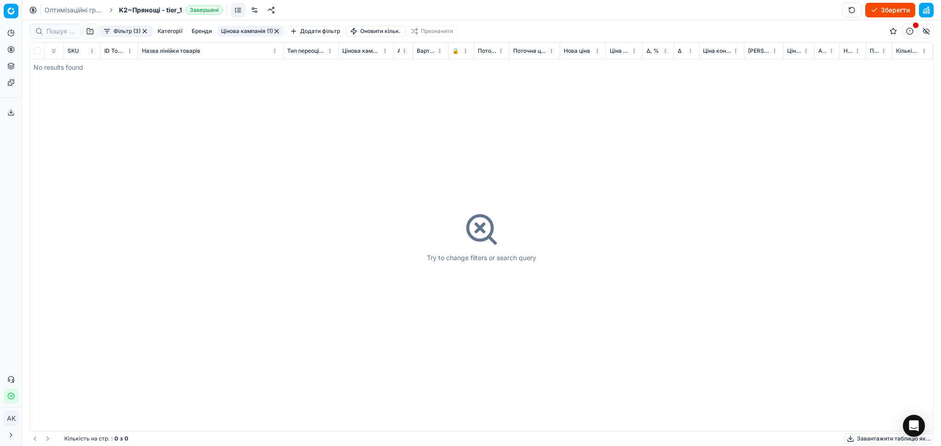
click at [91, 31] on button "button" at bounding box center [90, 31] width 15 height 15
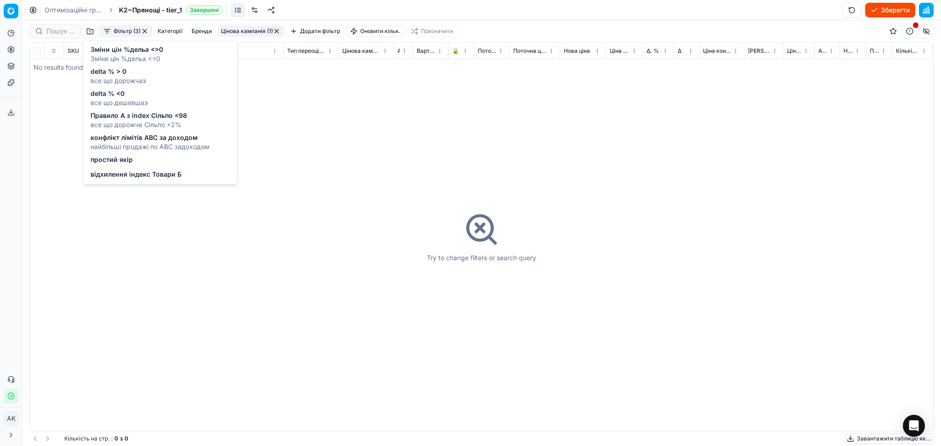
click at [119, 161] on span "простий якір" at bounding box center [111, 159] width 42 height 9
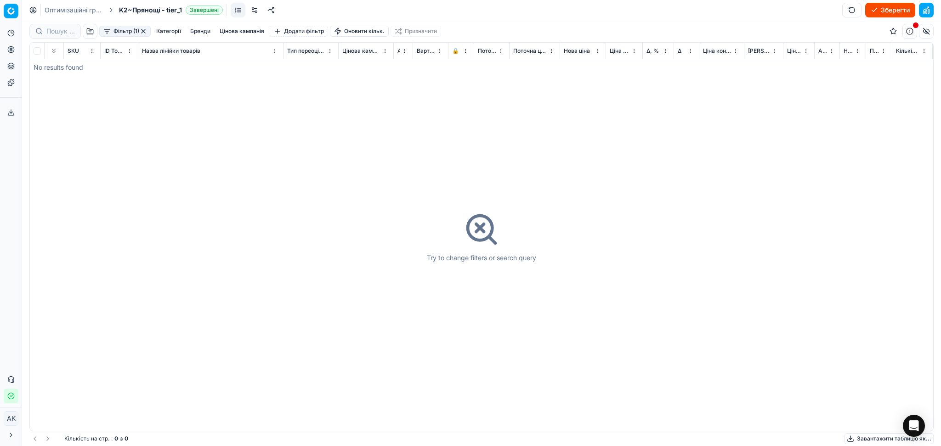
click at [143, 28] on button "button" at bounding box center [143, 31] width 7 height 7
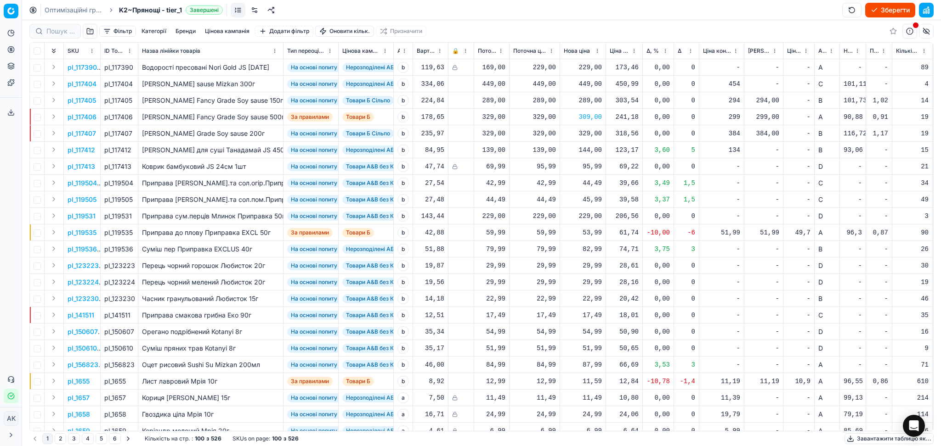
click at [850, 48] on span "Новий ціновий індекс (Сільпо)" at bounding box center [847, 50] width 9 height 7
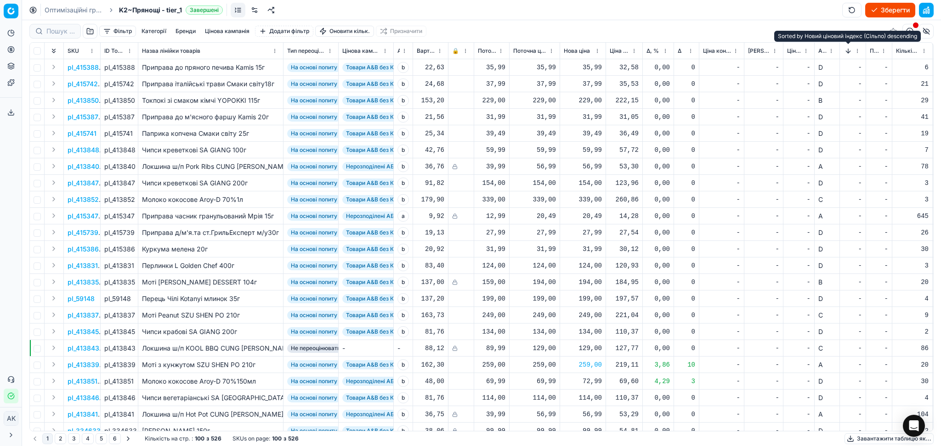
click at [850, 48] on button "Sorted by Новий ціновий індекс (Сільпо) descending" at bounding box center [847, 50] width 9 height 9
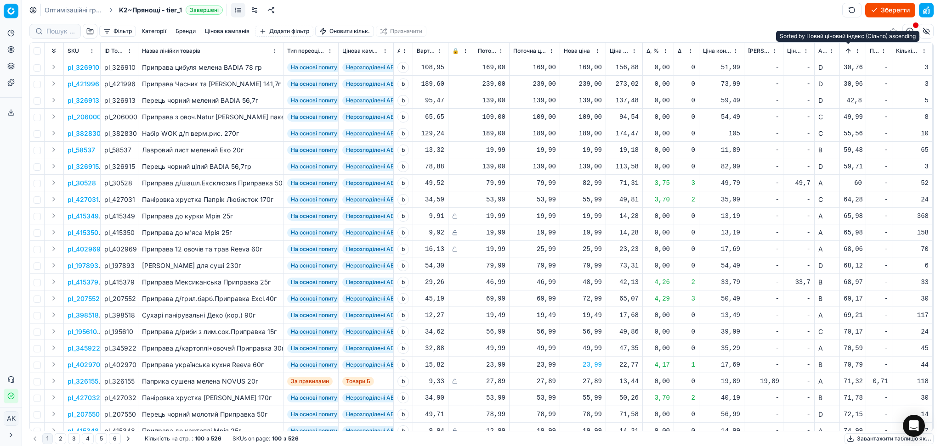
click at [845, 50] on button "Sorted by Новий ціновий індекс (Сільпо) ascending" at bounding box center [847, 50] width 9 height 9
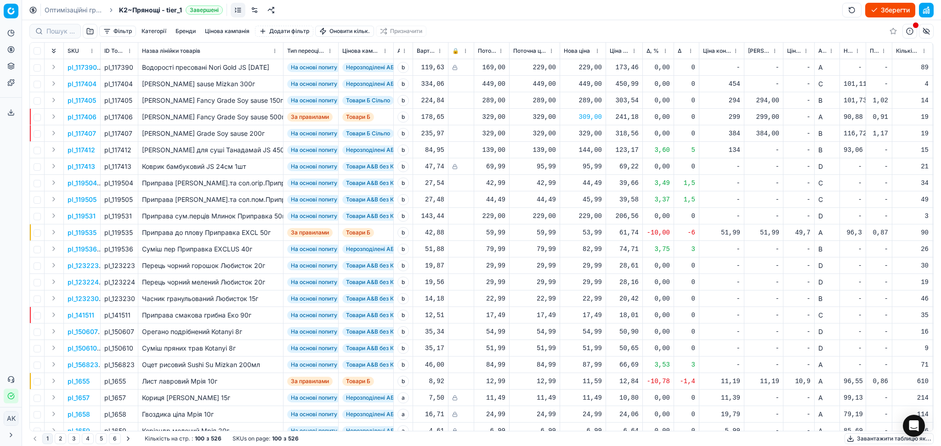
click at [888, 6] on button "Зберегти" at bounding box center [890, 10] width 50 height 15
click at [56, 6] on link "Оптимізаційні групи" at bounding box center [74, 10] width 59 height 9
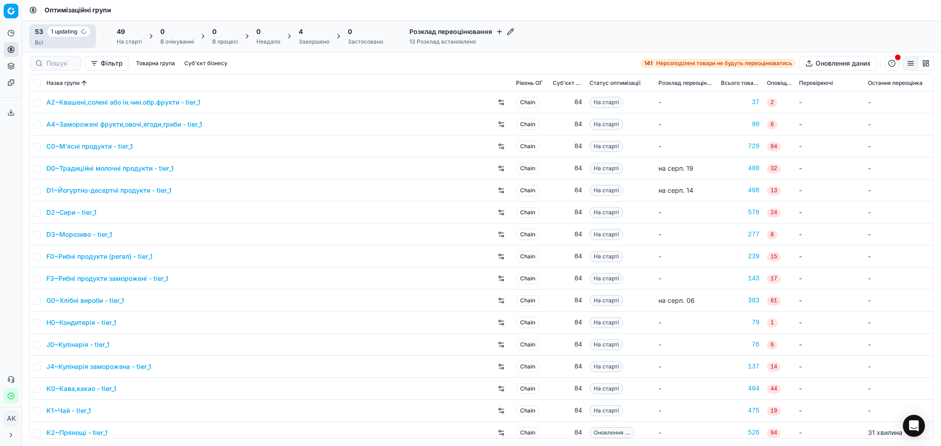
click at [310, 39] on div "Завершено" at bounding box center [314, 41] width 31 height 7
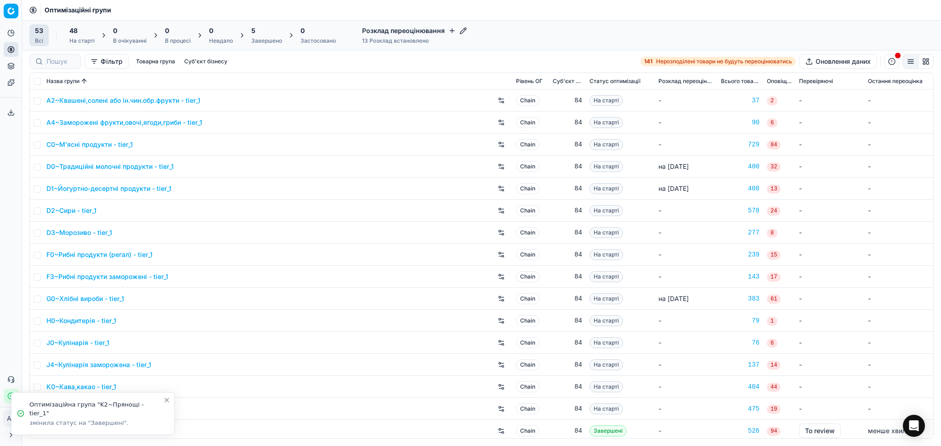
click at [266, 35] on div "5 Завершено" at bounding box center [266, 35] width 31 height 18
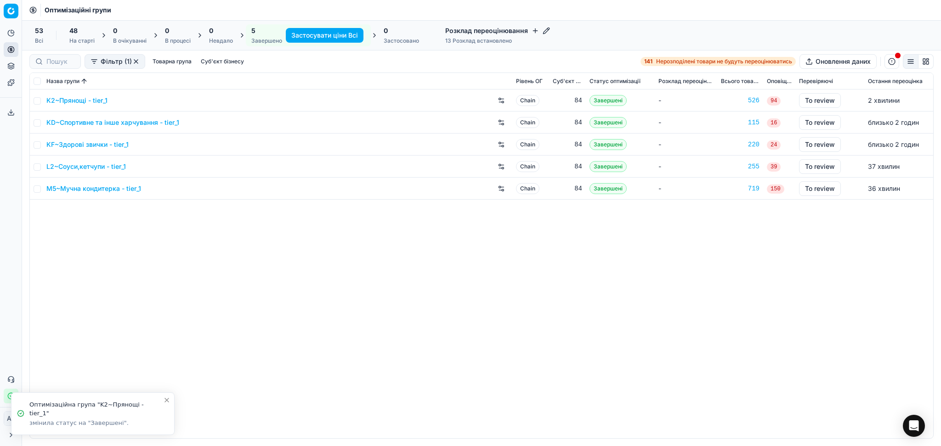
click at [87, 98] on link "K2~Прянощі - tier_1" at bounding box center [76, 100] width 61 height 9
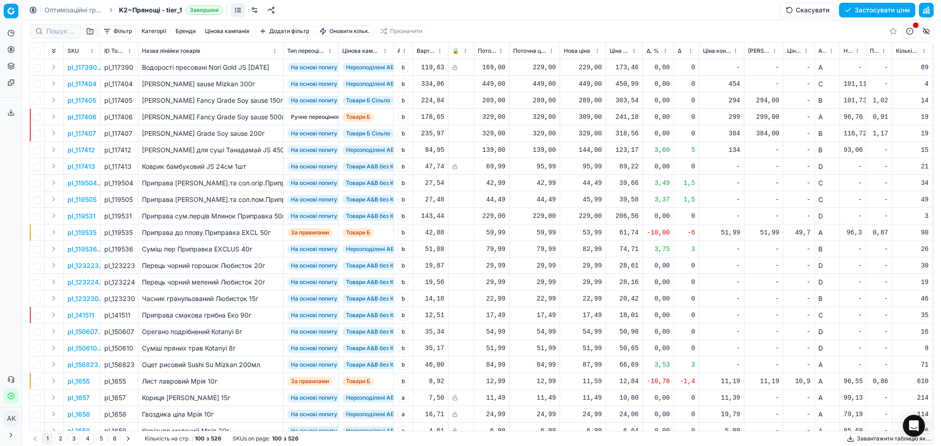
click at [877, 8] on button "Застосувати ціни" at bounding box center [877, 10] width 76 height 15
click at [91, 9] on link "Оптимізаційні групи" at bounding box center [74, 10] width 59 height 9
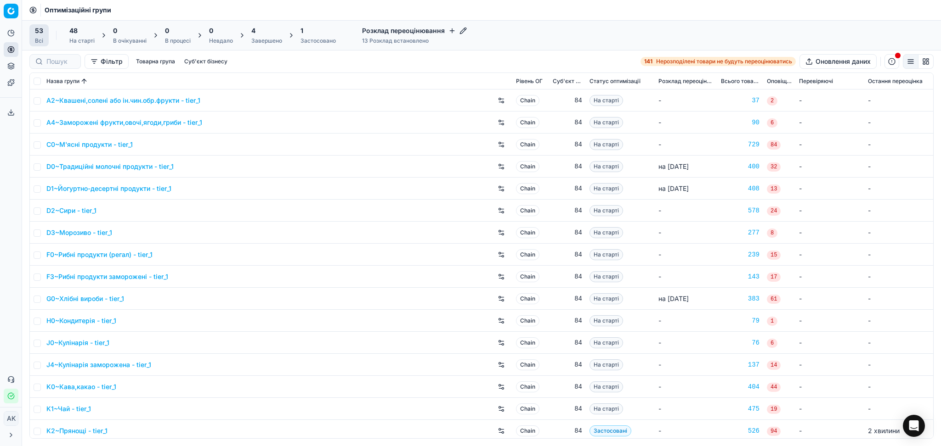
click at [314, 32] on div "1" at bounding box center [317, 30] width 35 height 9
